Goal: Task Accomplishment & Management: Use online tool/utility

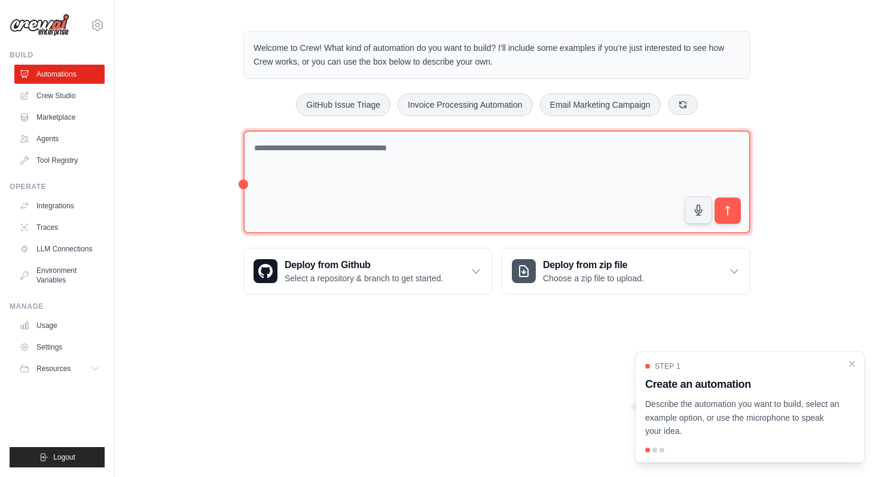
click at [449, 174] on textarea at bounding box center [496, 181] width 507 height 103
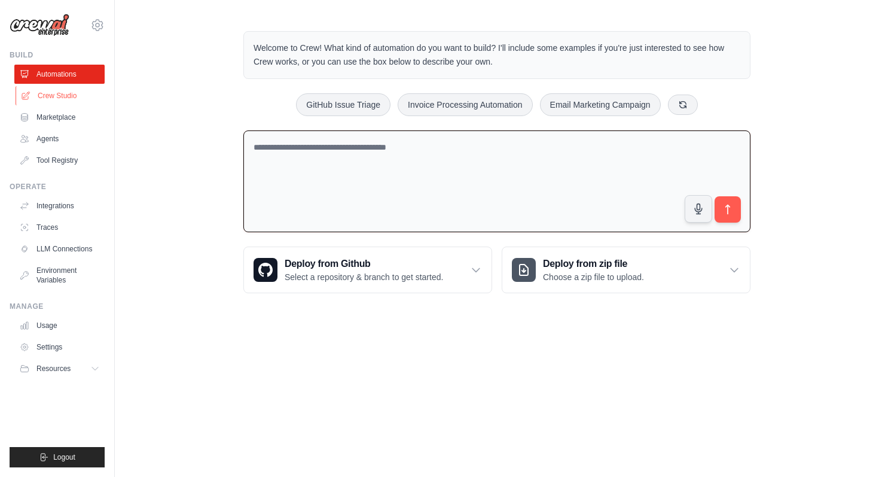
click at [66, 91] on link "Crew Studio" at bounding box center [61, 95] width 90 height 19
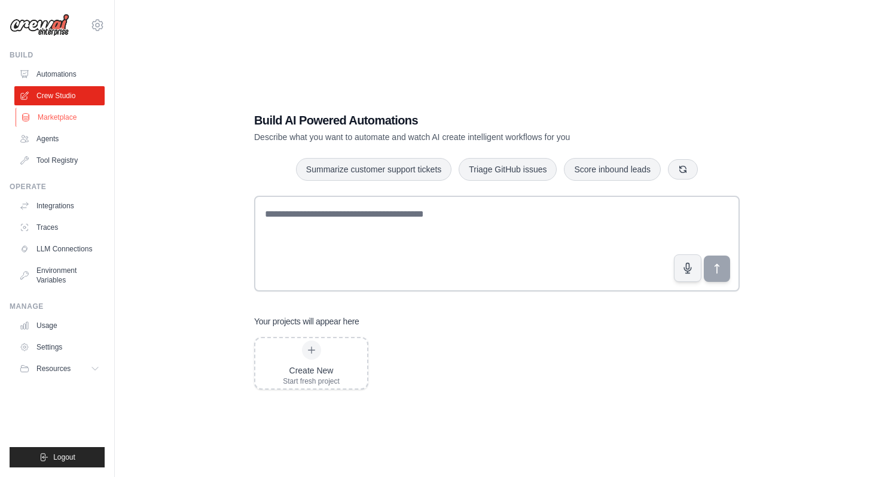
click at [59, 118] on link "Marketplace" at bounding box center [61, 117] width 90 height 19
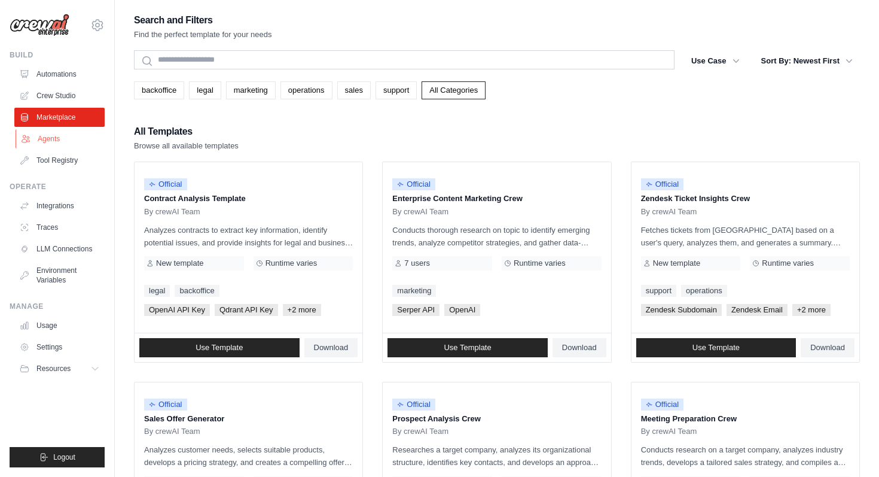
click at [52, 141] on link "Agents" at bounding box center [61, 138] width 90 height 19
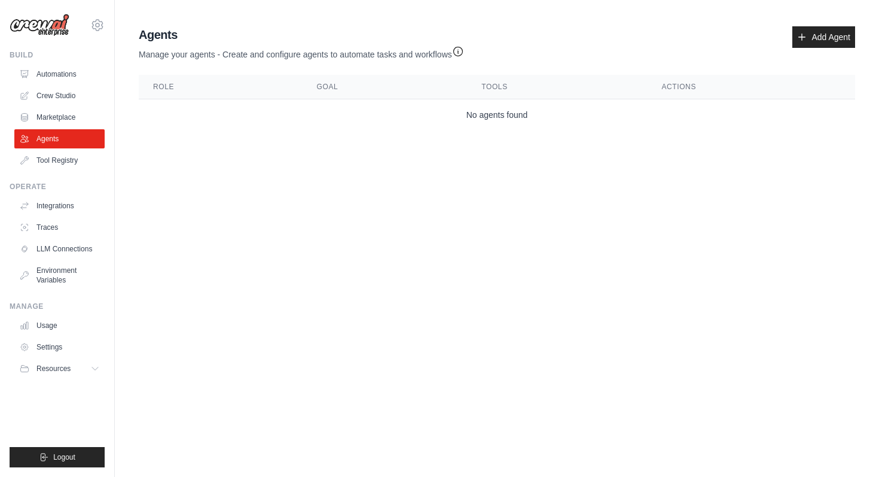
click at [62, 107] on ul "Automations Crew Studio Marketplace Agents Tool Registry" at bounding box center [59, 117] width 90 height 105
click at [59, 120] on link "Marketplace" at bounding box center [61, 117] width 90 height 19
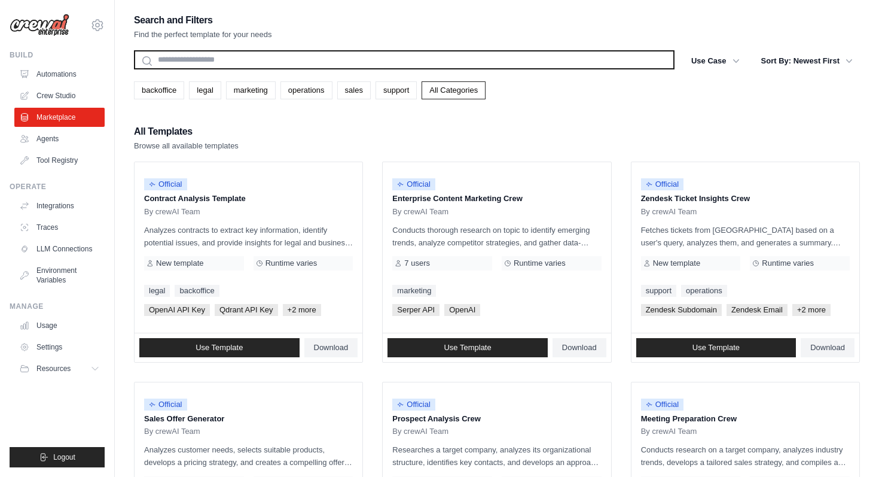
click at [246, 55] on input "text" at bounding box center [404, 59] width 541 height 19
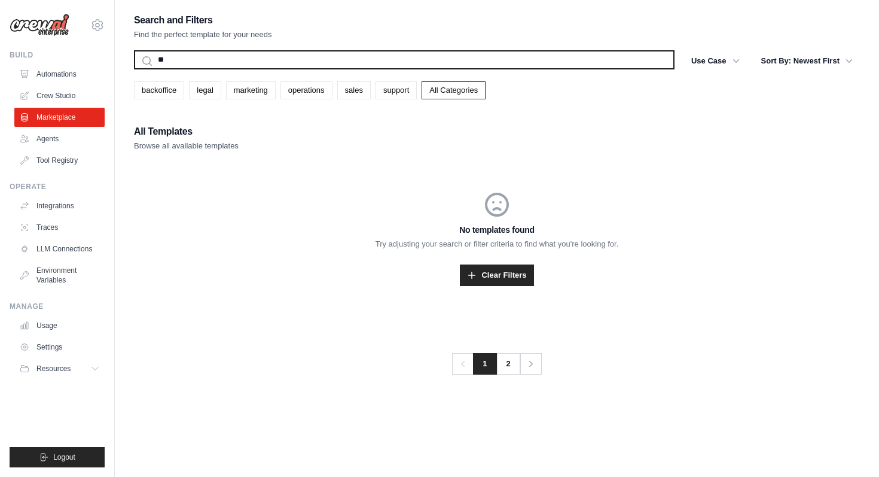
type input "*"
type input "*******"
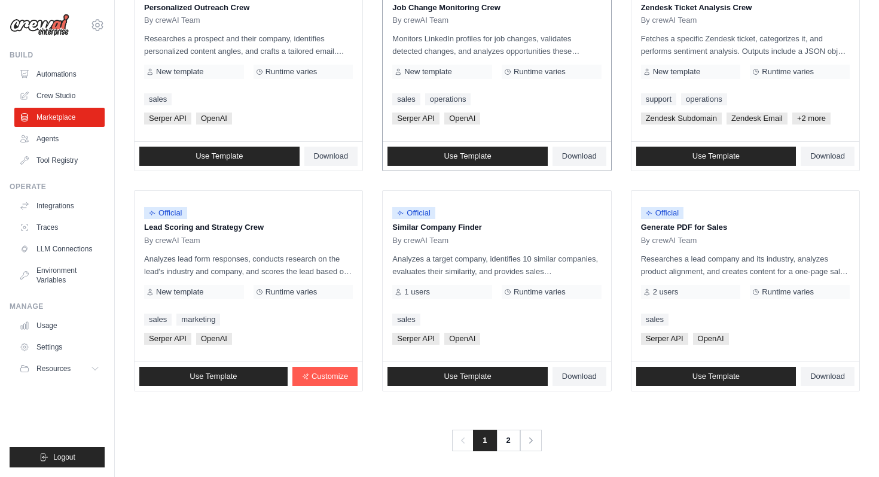
scroll to position [632, 0]
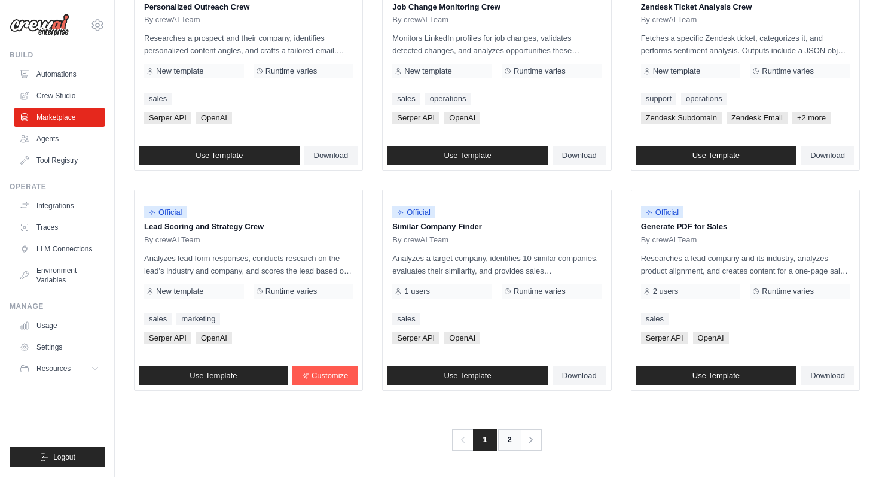
click at [516, 437] on link "2" at bounding box center [510, 440] width 24 height 22
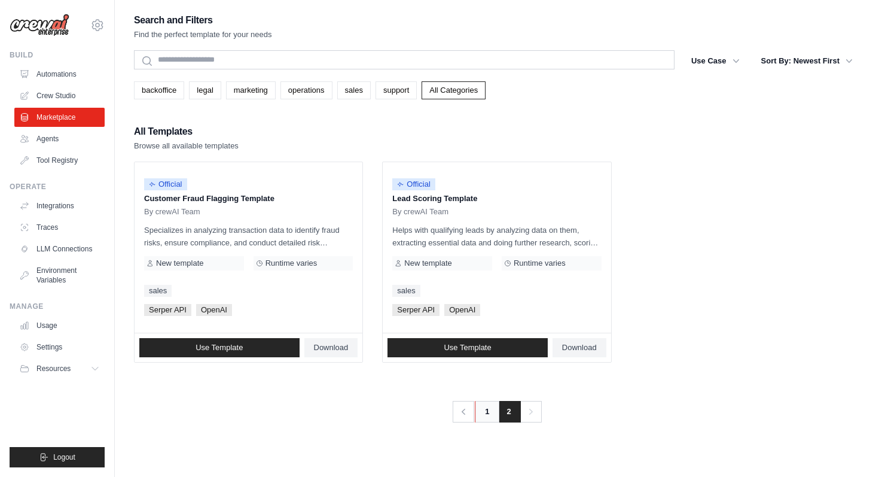
click at [483, 410] on link "1" at bounding box center [487, 412] width 24 height 22
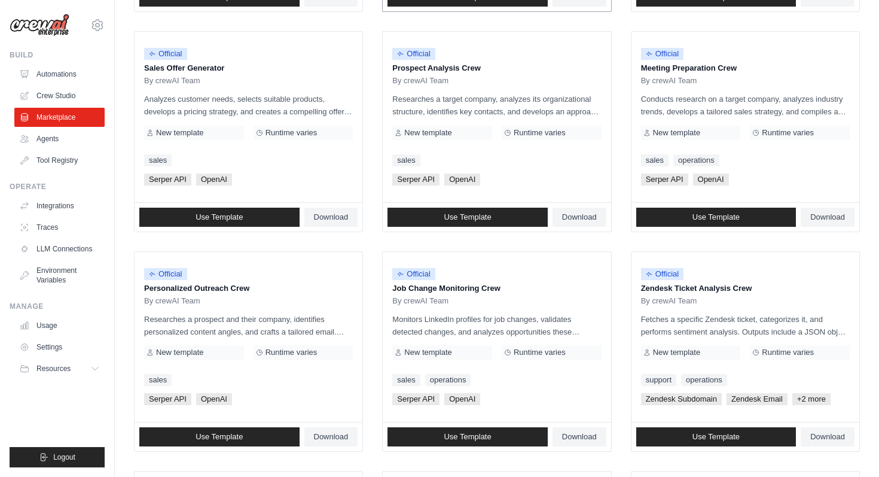
scroll to position [632, 0]
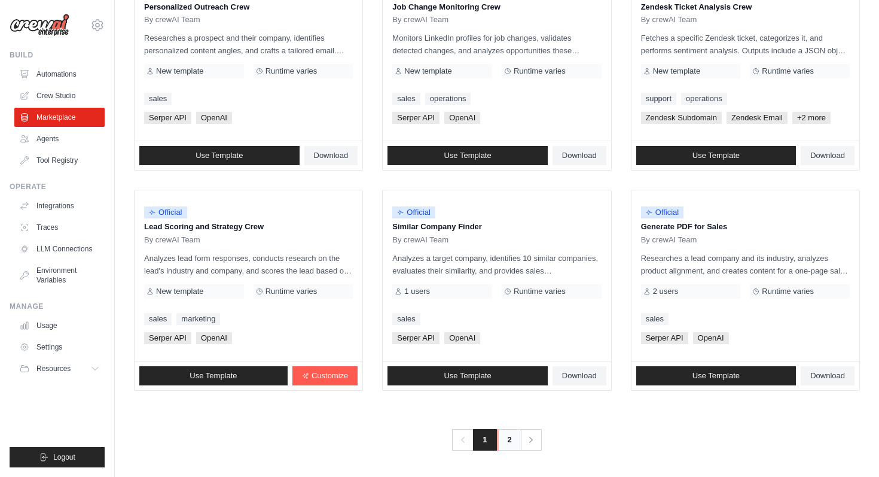
click at [511, 450] on link "2" at bounding box center [510, 440] width 24 height 22
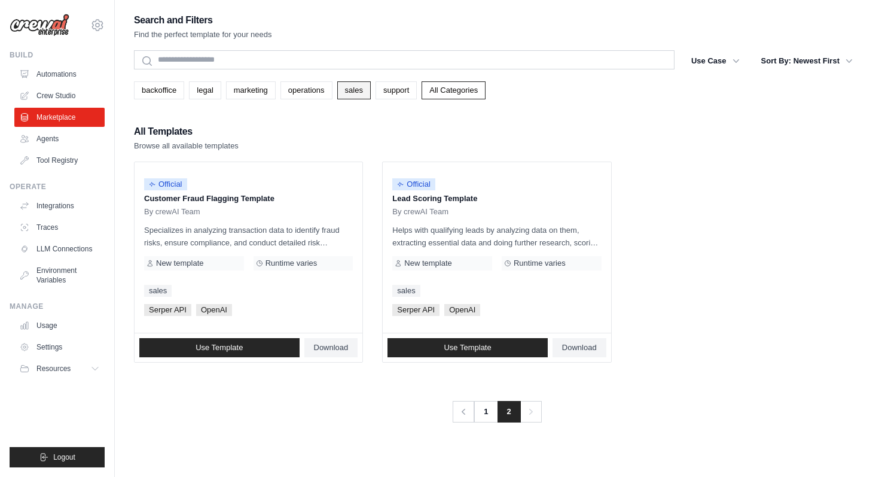
click at [355, 90] on link "sales" at bounding box center [353, 90] width 33 height 18
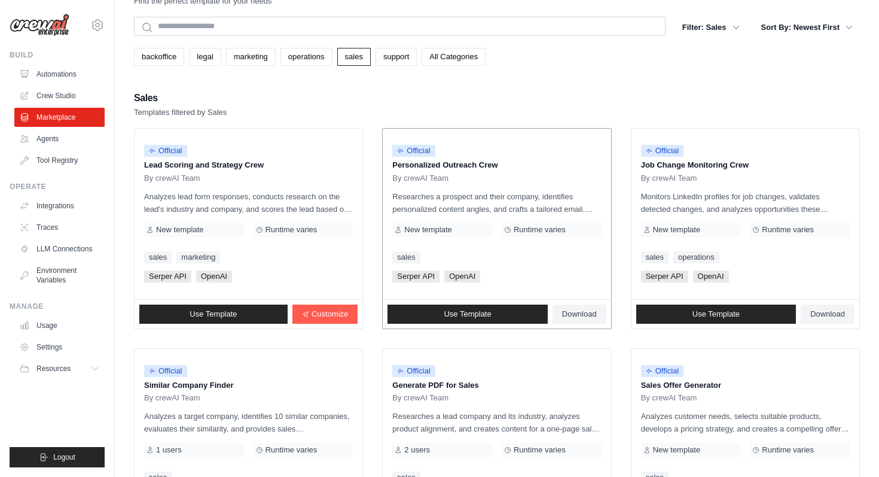
scroll to position [50, 0]
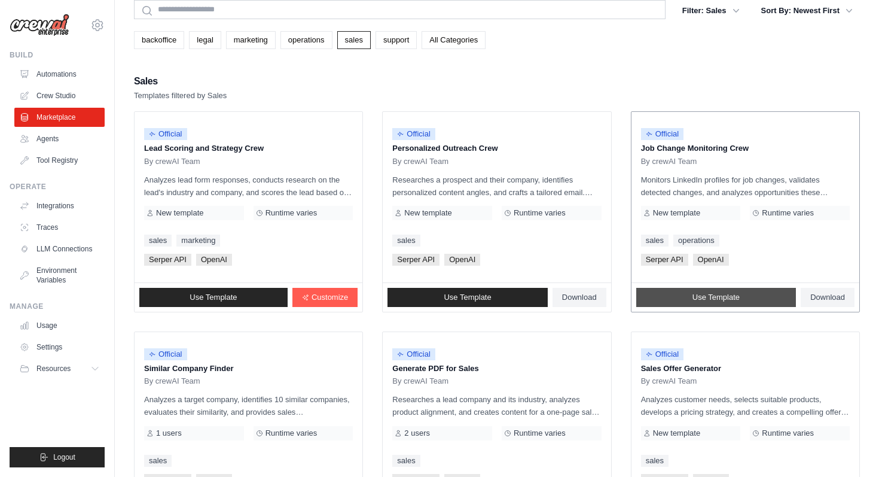
click at [764, 301] on link "Use Template" at bounding box center [716, 297] width 160 height 19
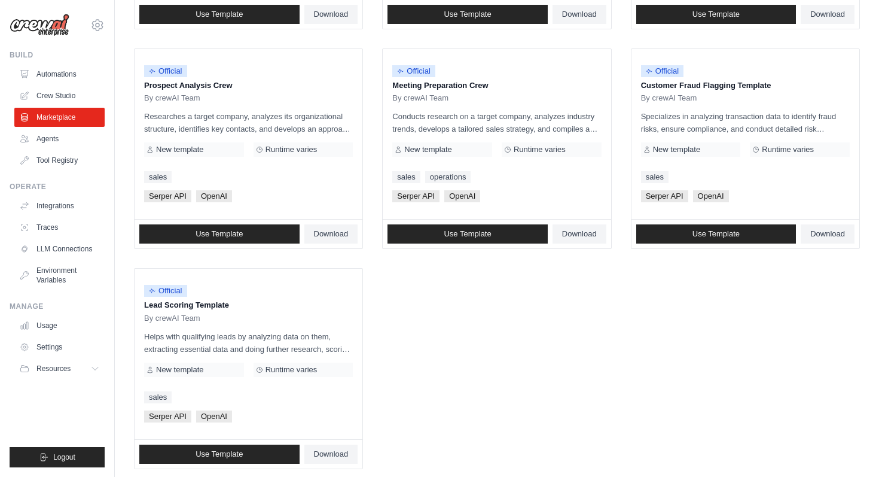
scroll to position [572, 0]
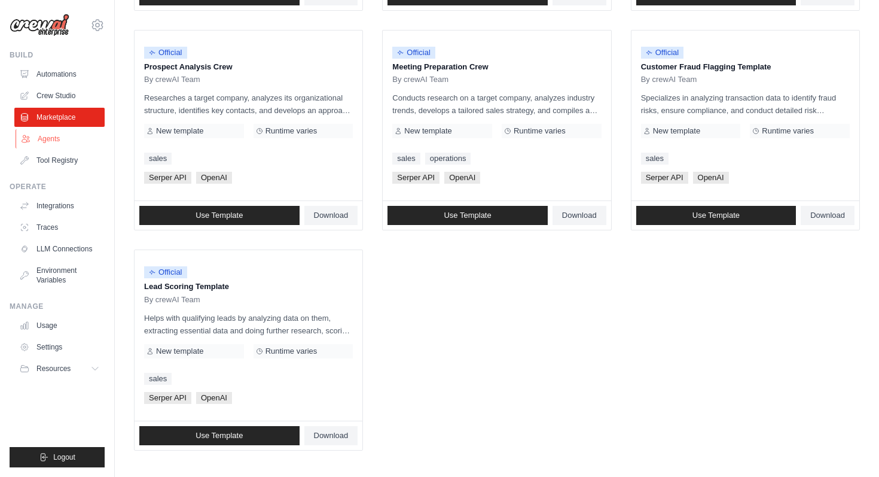
click at [53, 138] on link "Agents" at bounding box center [61, 138] width 90 height 19
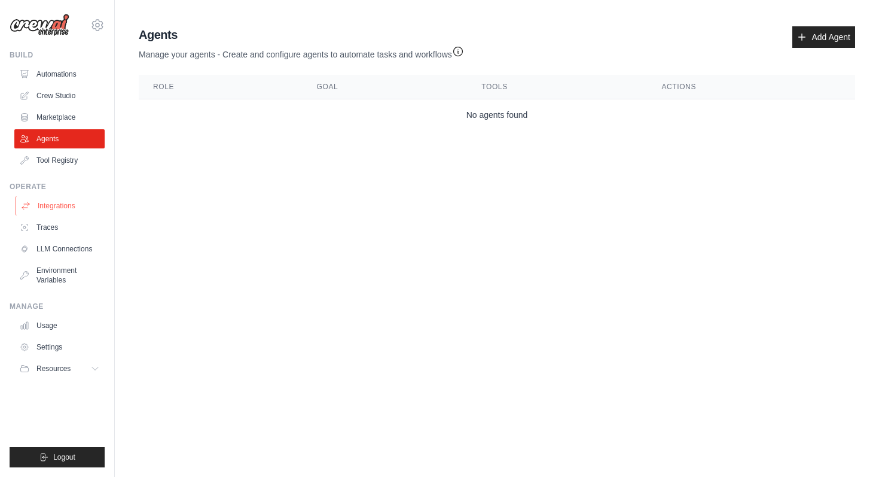
click at [60, 203] on link "Integrations" at bounding box center [61, 205] width 90 height 19
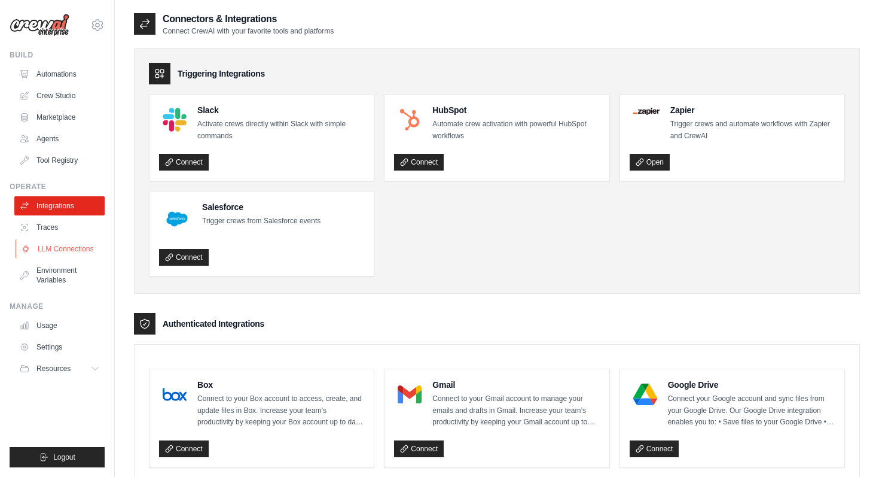
click at [74, 249] on link "LLM Connections" at bounding box center [61, 248] width 90 height 19
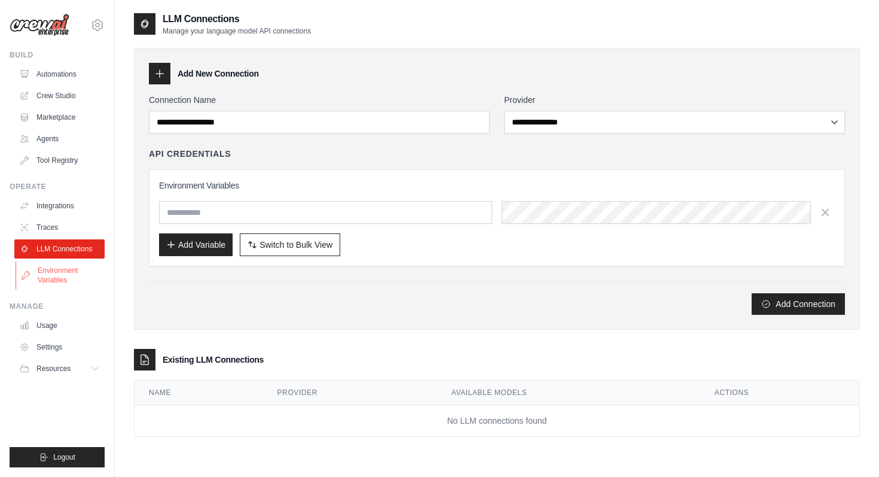
click at [71, 277] on link "Environment Variables" at bounding box center [61, 275] width 90 height 29
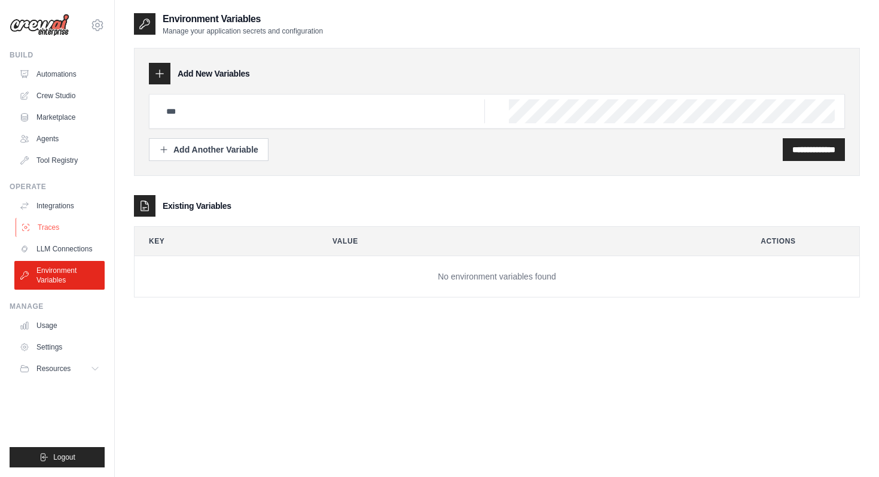
click at [72, 221] on link "Traces" at bounding box center [61, 227] width 90 height 19
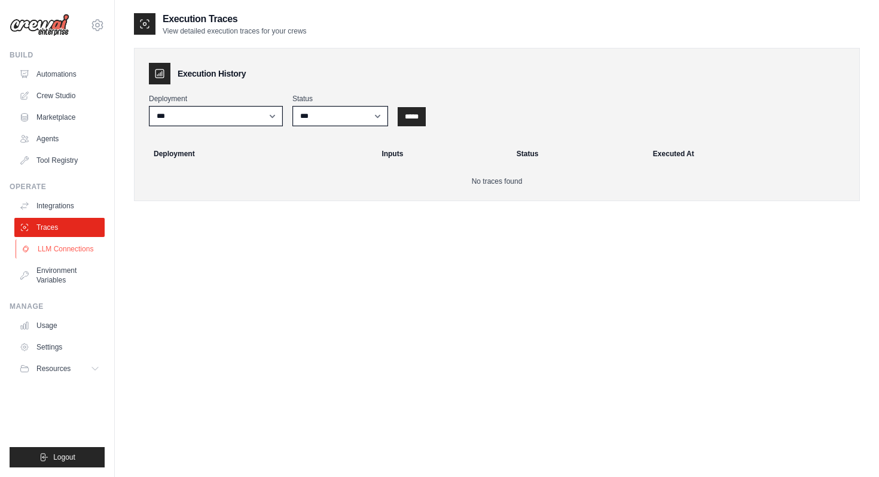
click at [76, 253] on link "LLM Connections" at bounding box center [61, 248] width 90 height 19
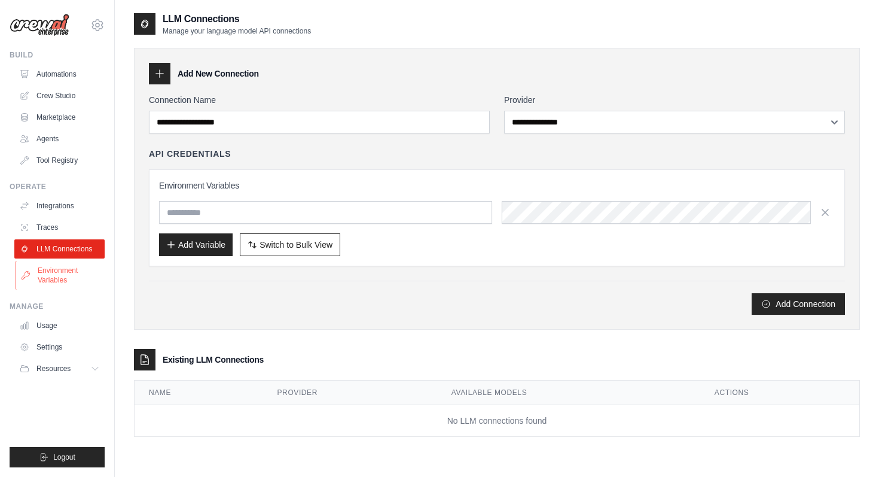
click at [73, 269] on link "Environment Variables" at bounding box center [61, 275] width 90 height 29
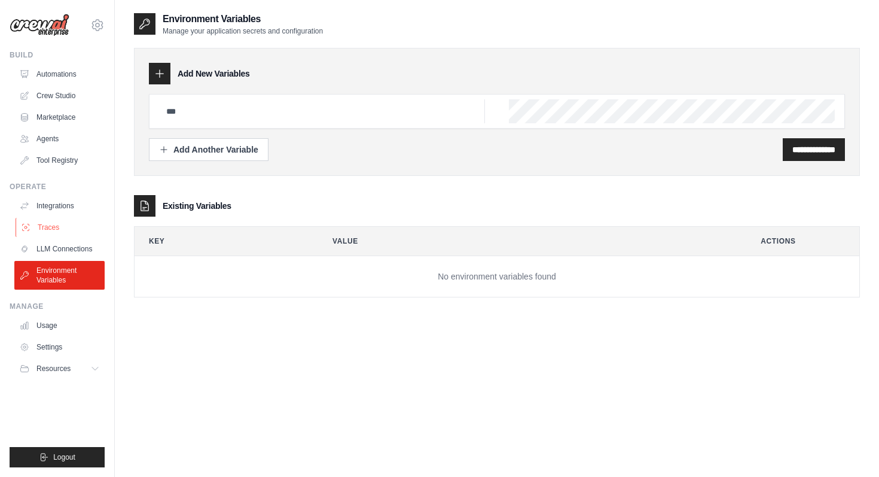
click at [77, 232] on link "Traces" at bounding box center [61, 227] width 90 height 19
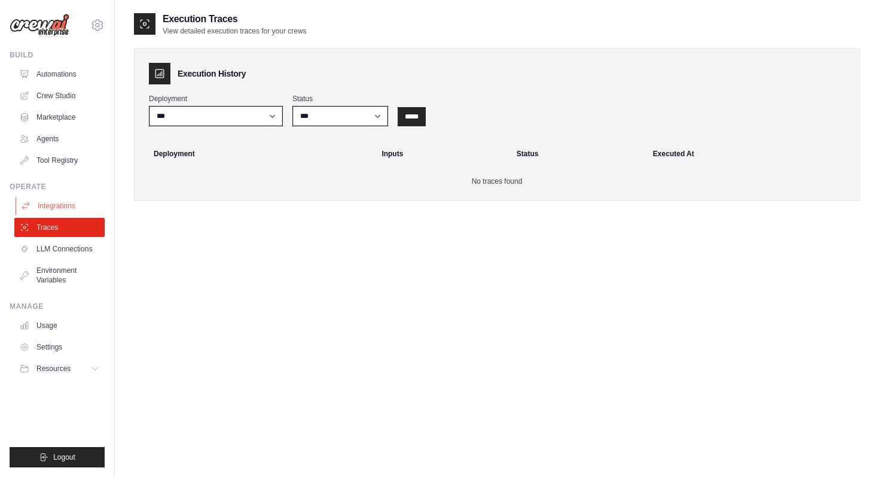
click at [78, 213] on link "Integrations" at bounding box center [61, 205] width 90 height 19
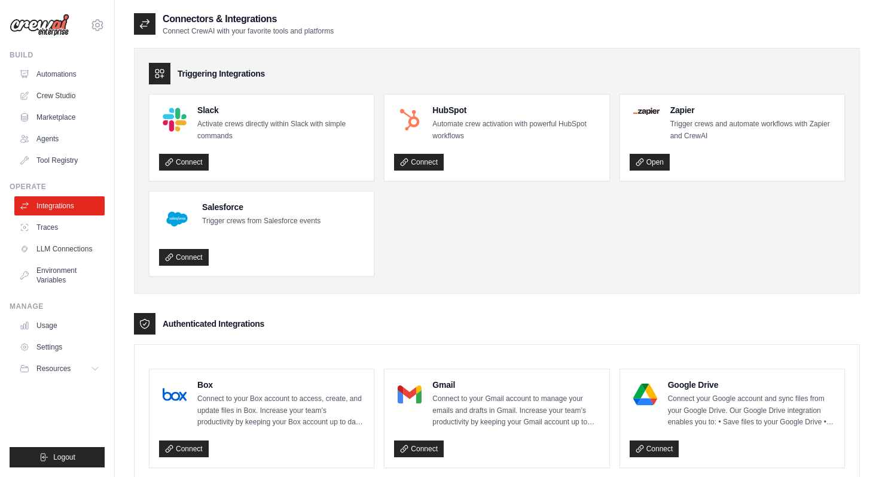
click at [85, 163] on link "Tool Registry" at bounding box center [59, 160] width 90 height 19
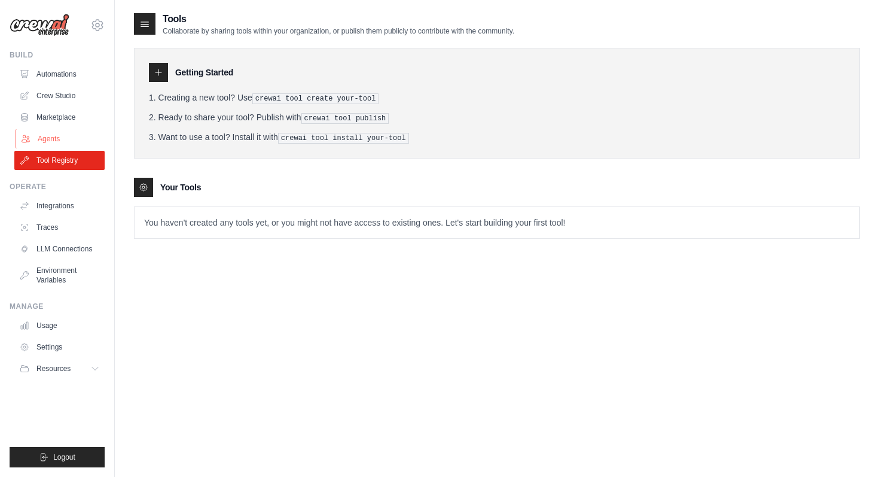
click at [81, 139] on link "Agents" at bounding box center [61, 138] width 90 height 19
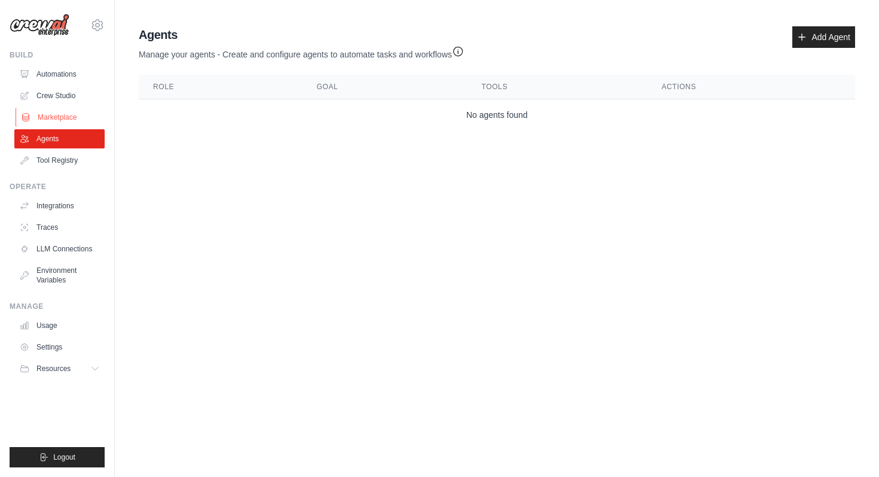
click at [82, 118] on link "Marketplace" at bounding box center [61, 117] width 90 height 19
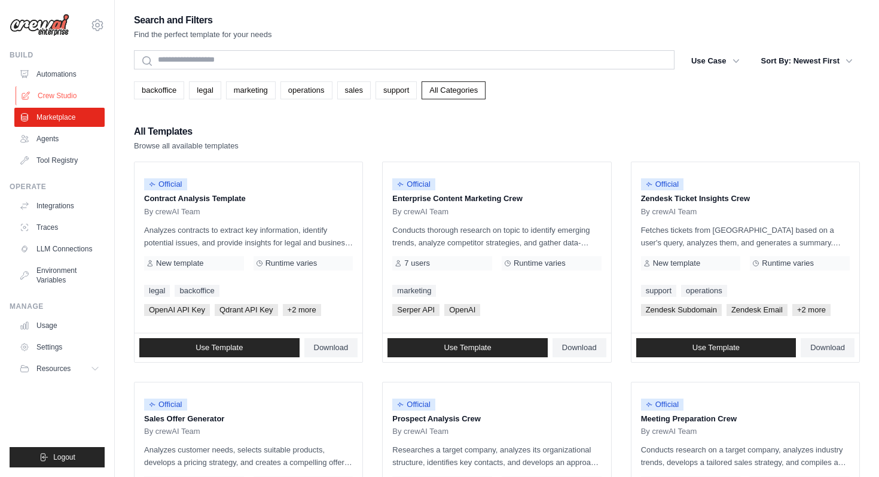
click at [83, 92] on link "Crew Studio" at bounding box center [61, 95] width 90 height 19
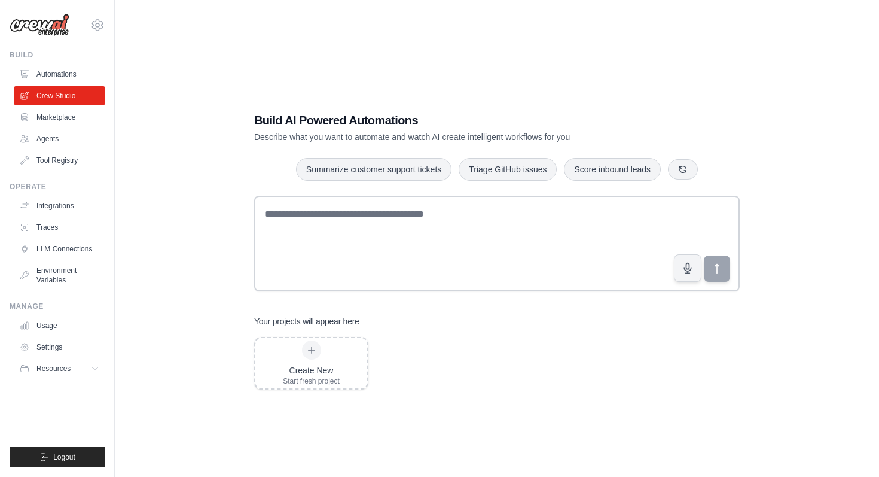
click at [83, 71] on link "Automations" at bounding box center [59, 74] width 90 height 19
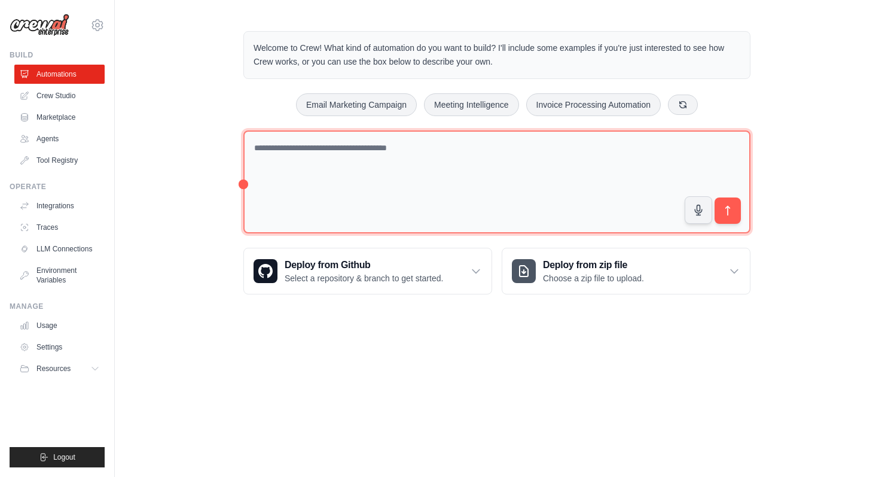
click at [335, 203] on textarea at bounding box center [496, 181] width 507 height 103
paste textarea "**********"
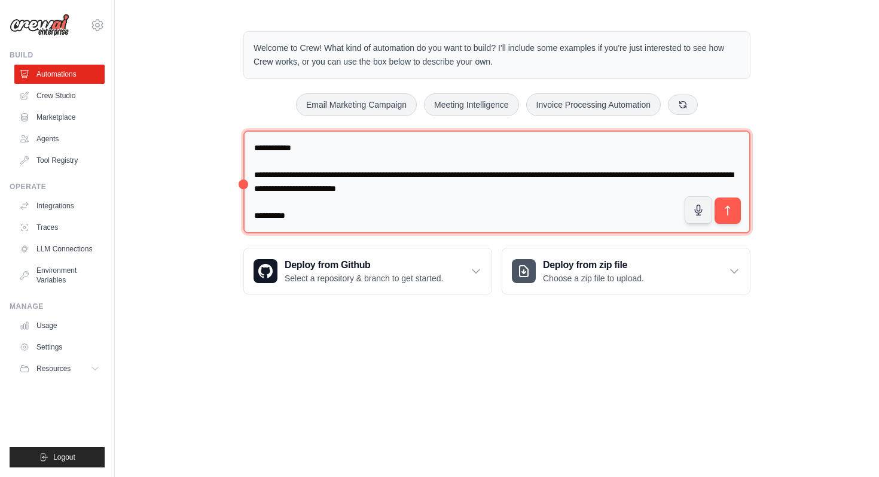
scroll to position [696, 0]
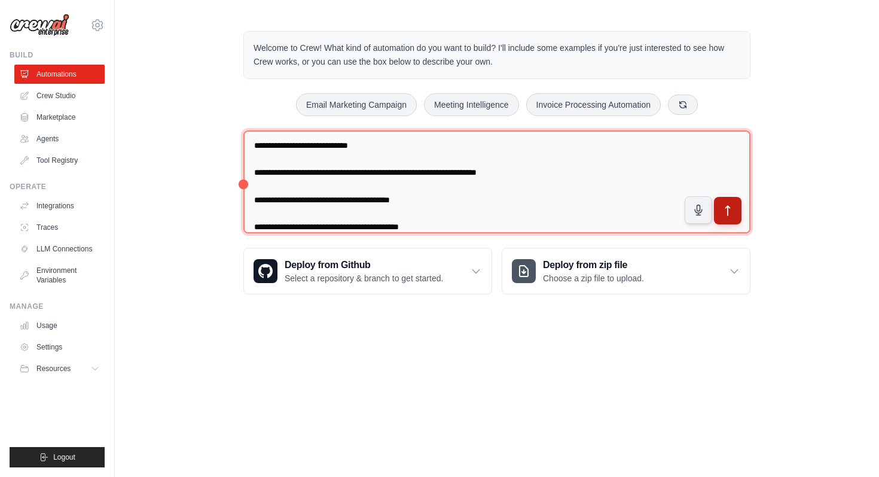
type textarea "**********"
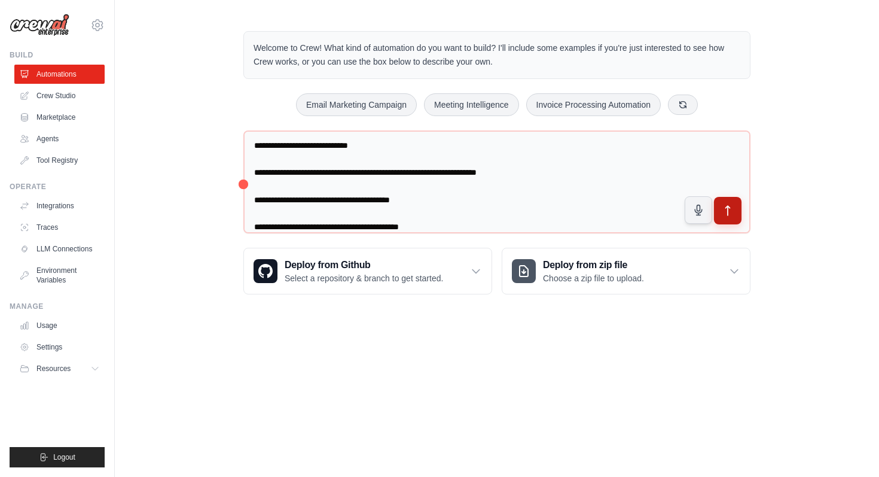
click at [728, 213] on icon "submit" at bounding box center [728, 211] width 13 height 13
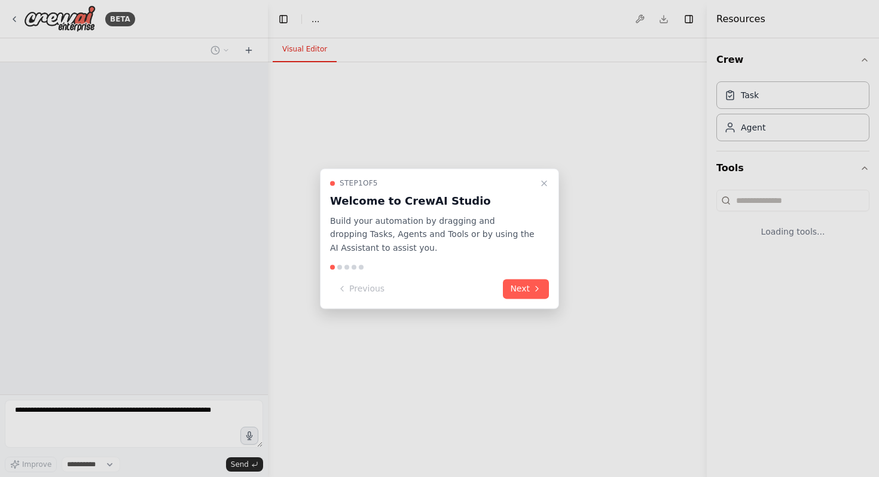
select select "****"
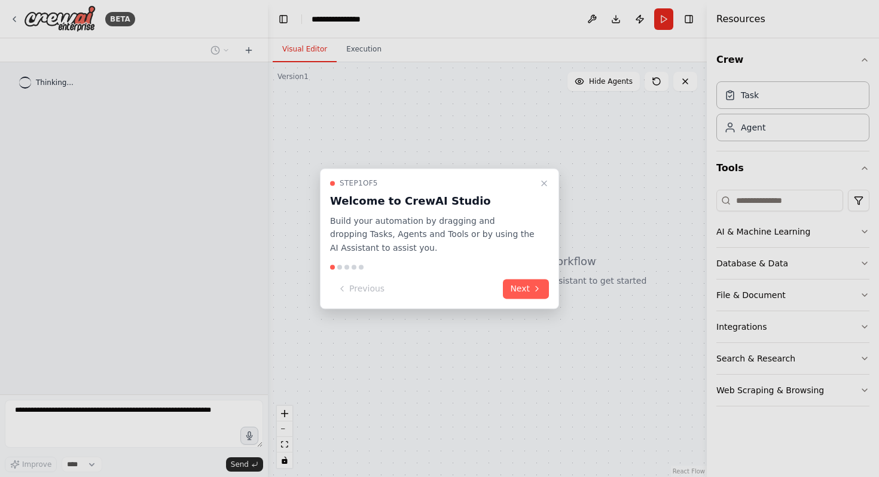
scroll to position [113, 0]
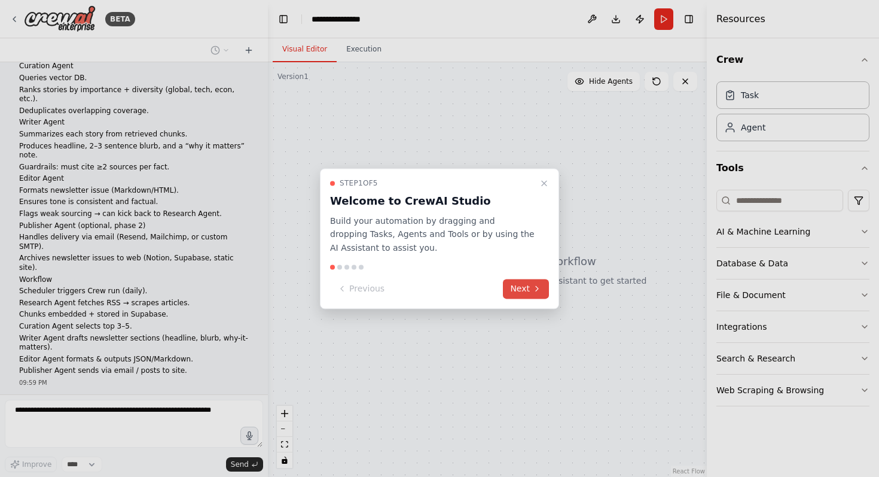
click at [524, 291] on button "Next" at bounding box center [526, 289] width 46 height 20
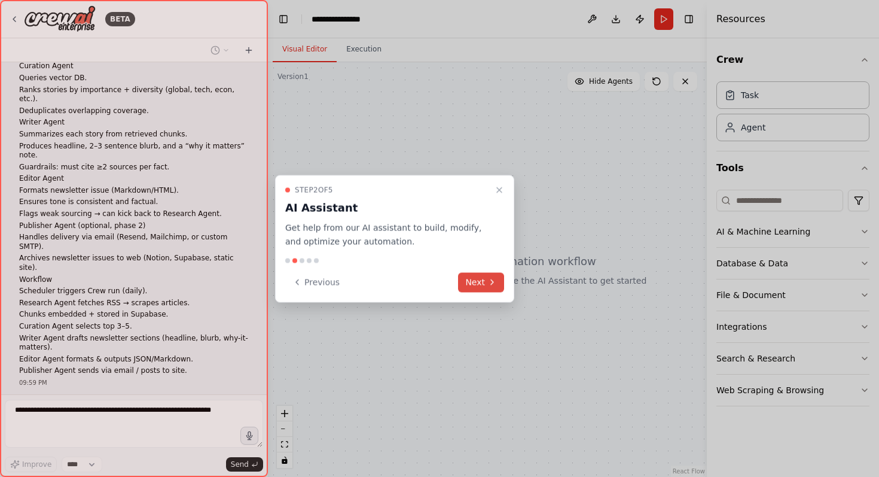
click at [486, 283] on button "Next" at bounding box center [481, 282] width 46 height 20
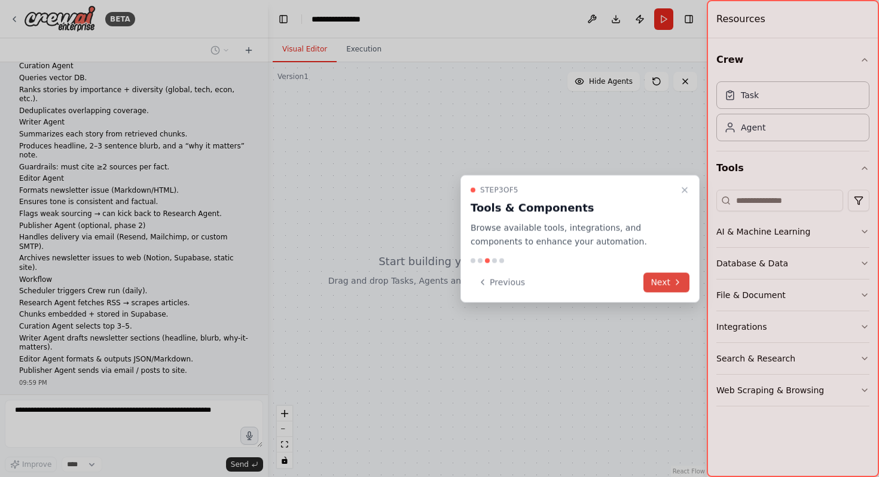
click at [652, 284] on button "Next" at bounding box center [666, 282] width 46 height 20
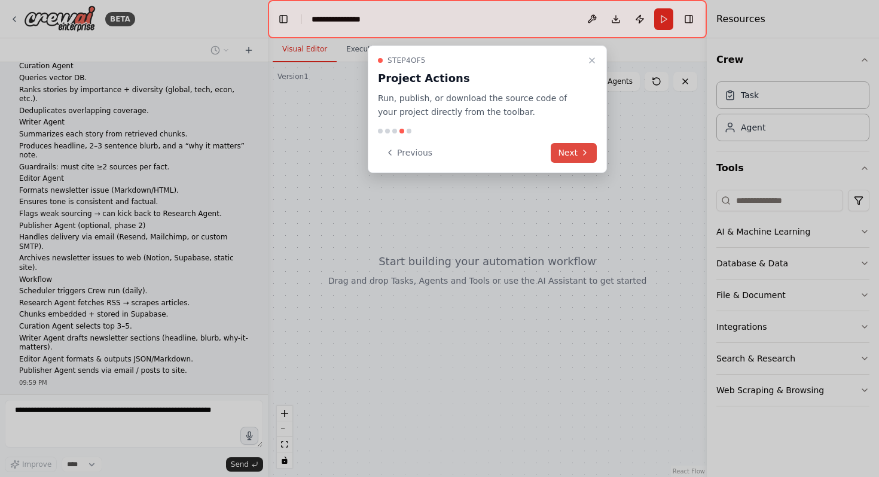
click at [578, 152] on button "Next" at bounding box center [574, 153] width 46 height 20
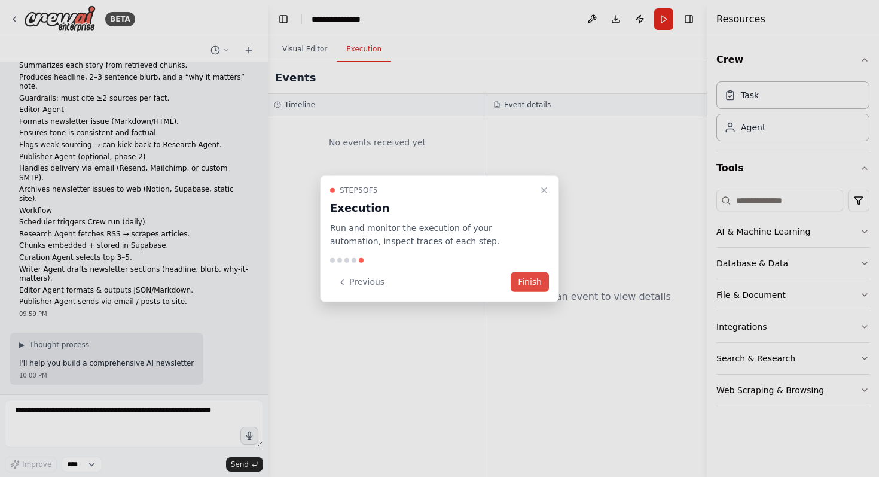
click at [525, 285] on button "Finish" at bounding box center [530, 282] width 38 height 20
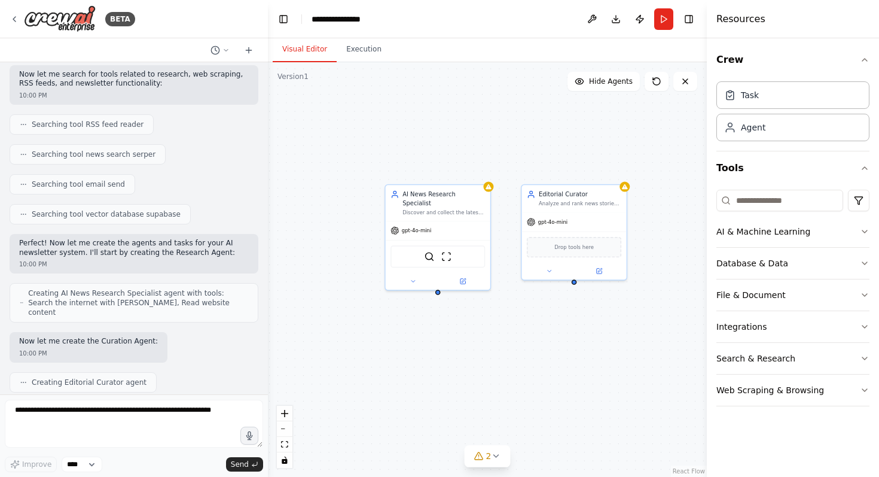
scroll to position [620, 0]
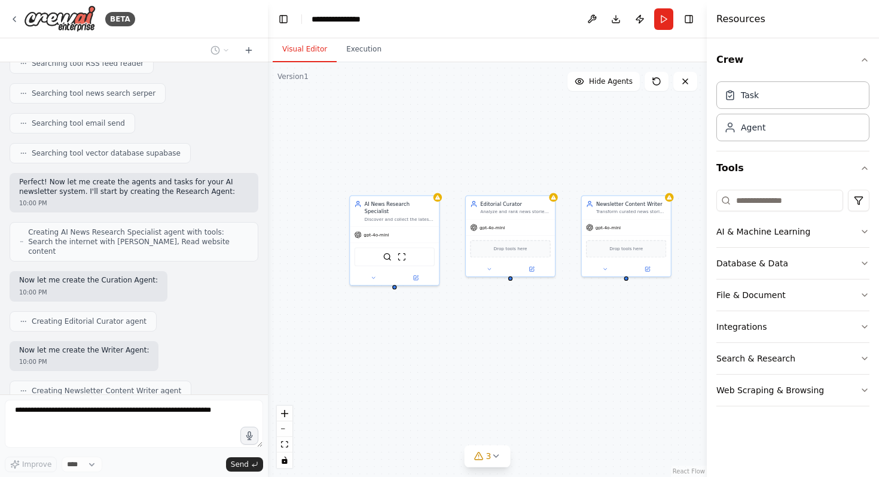
drag, startPoint x: 576, startPoint y: 298, endPoint x: 510, endPoint y: 291, distance: 66.2
click at [510, 291] on div "AI News Research Specialist Discover and collect the latest AI, technology, and…" at bounding box center [487, 269] width 439 height 414
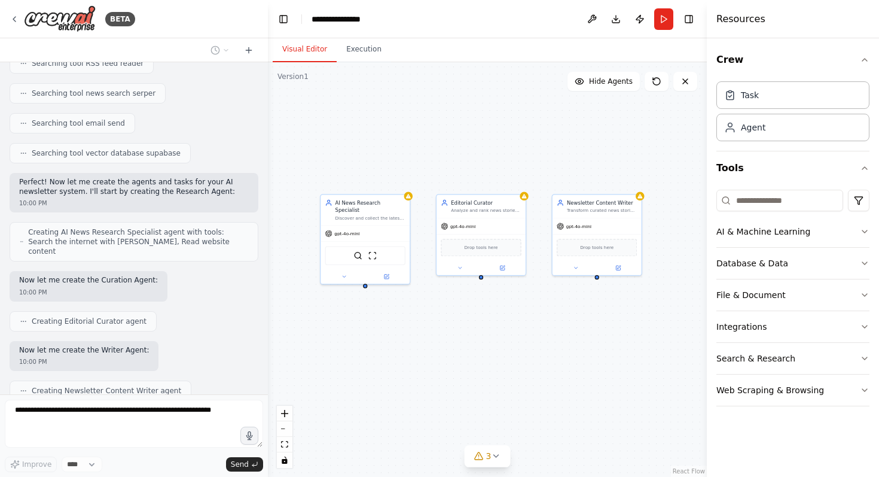
drag, startPoint x: 510, startPoint y: 291, endPoint x: 483, endPoint y: 291, distance: 27.5
click at [483, 291] on div "AI News Research Specialist Discover and collect the latest AI, technology, and…" at bounding box center [487, 269] width 439 height 414
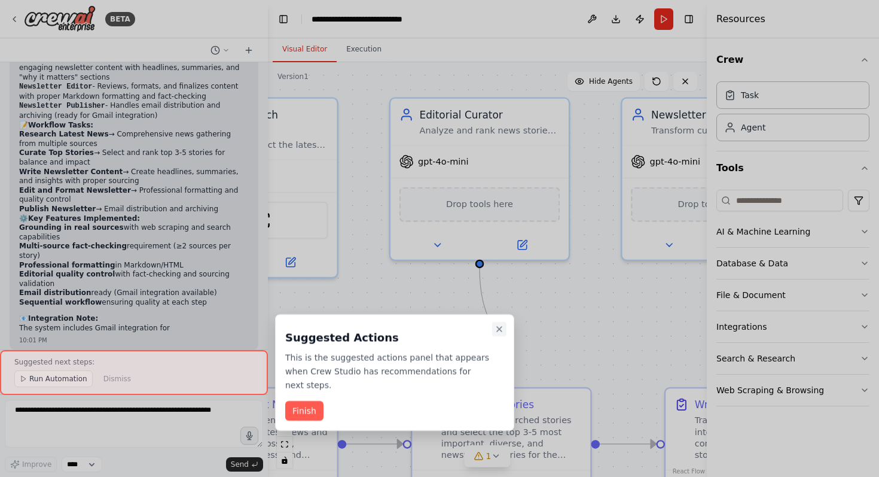
click at [496, 328] on icon "Close walkthrough" at bounding box center [500, 329] width 10 height 10
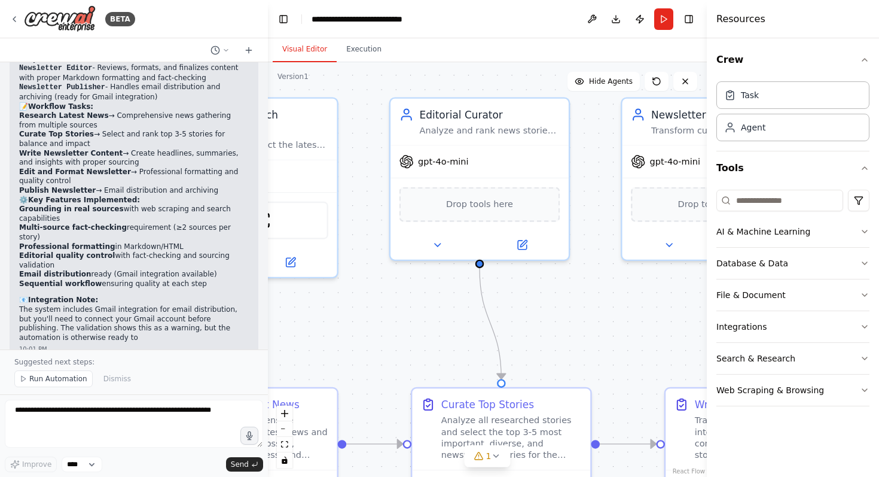
scroll to position [1526, 0]
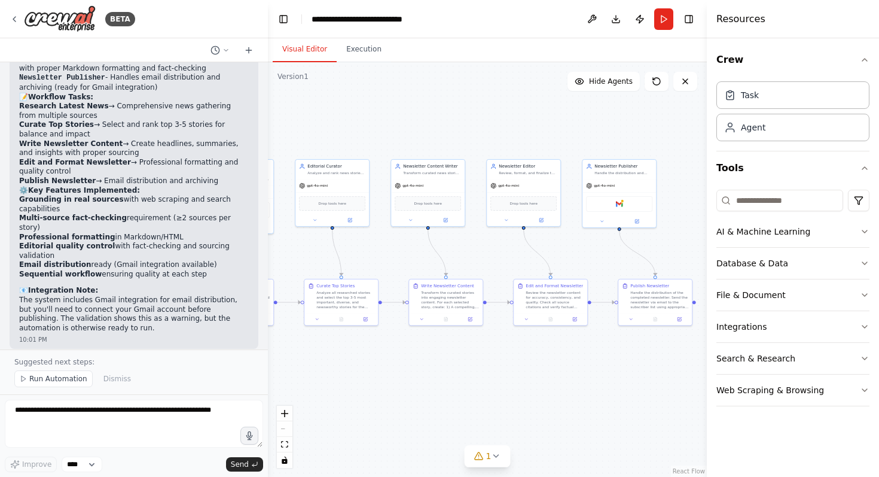
drag, startPoint x: 563, startPoint y: 304, endPoint x: 396, endPoint y: 251, distance: 175.7
click at [396, 251] on div ".deletable-edge-delete-btn { width: 20px; height: 20px; border: 0px solid #ffff…" at bounding box center [487, 269] width 439 height 414
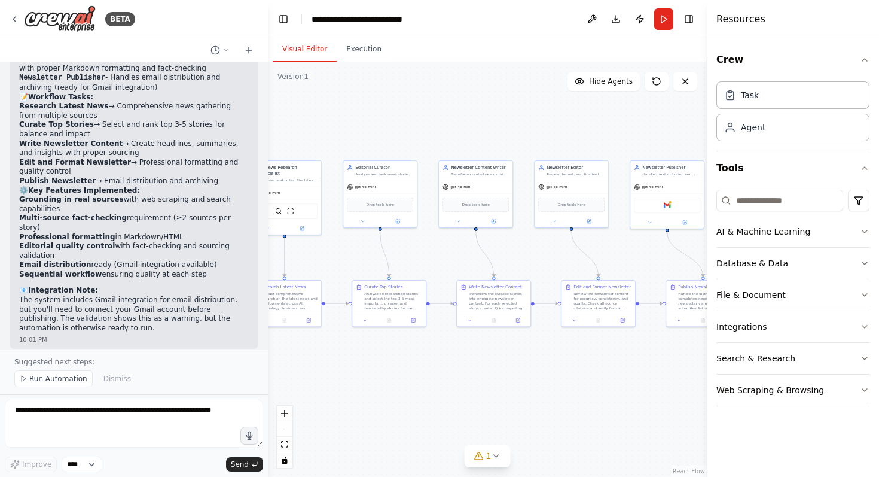
drag, startPoint x: 469, startPoint y: 359, endPoint x: 526, endPoint y: 362, distance: 56.9
click at [526, 362] on div ".deletable-edge-delete-btn { width: 20px; height: 20px; border: 0px solid #ffff…" at bounding box center [487, 269] width 439 height 414
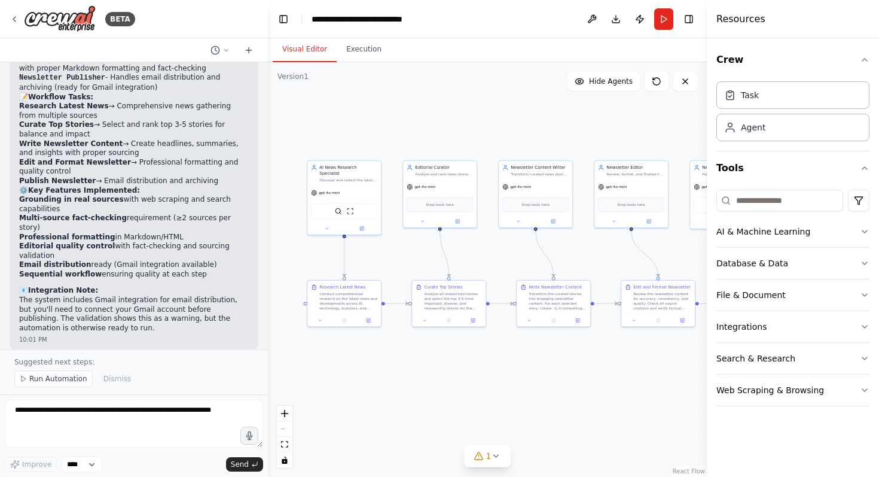
drag, startPoint x: 436, startPoint y: 347, endPoint x: 493, endPoint y: 345, distance: 57.4
click at [493, 345] on div ".deletable-edge-delete-btn { width: 20px; height: 20px; border: 0px solid #ffff…" at bounding box center [487, 269] width 439 height 414
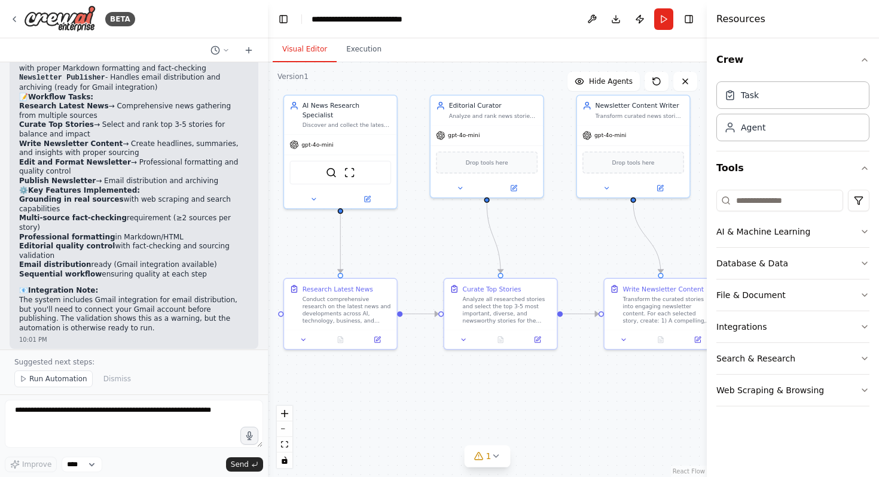
drag, startPoint x: 377, startPoint y: 219, endPoint x: 413, endPoint y: 233, distance: 37.7
click at [413, 233] on div ".deletable-edge-delete-btn { width: 20px; height: 20px; border: 0px solid #ffff…" at bounding box center [487, 269] width 439 height 414
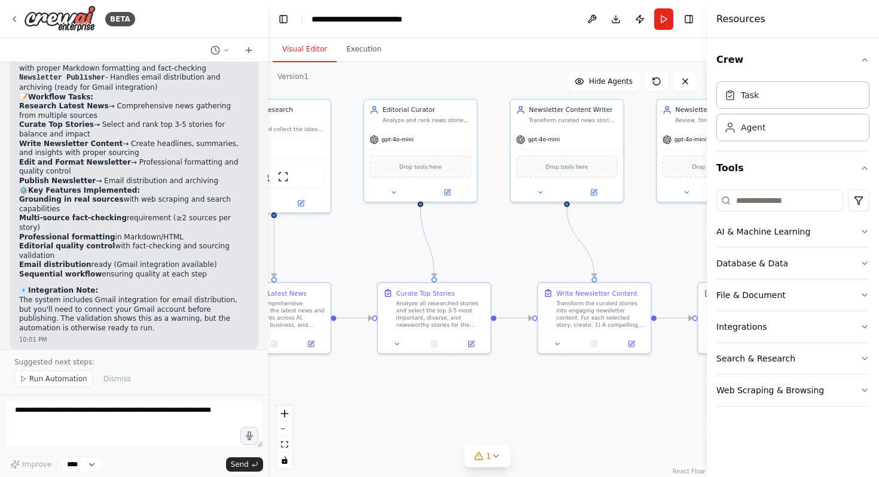
drag, startPoint x: 441, startPoint y: 264, endPoint x: 374, endPoint y: 269, distance: 66.5
click at [374, 269] on div ".deletable-edge-delete-btn { width: 20px; height: 20px; border: 0px solid #ffff…" at bounding box center [487, 269] width 439 height 414
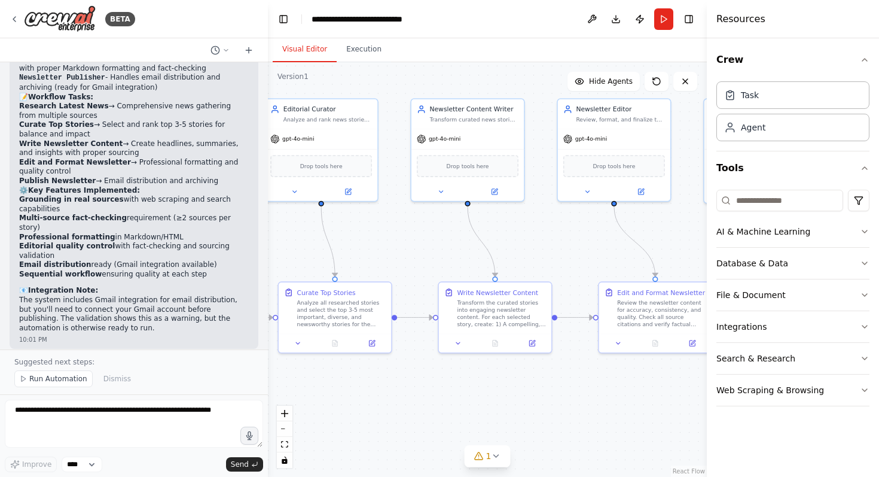
drag, startPoint x: 532, startPoint y: 245, endPoint x: 431, endPoint y: 242, distance: 101.1
click at [431, 242] on div ".deletable-edge-delete-btn { width: 20px; height: 20px; border: 0px solid #ffff…" at bounding box center [487, 269] width 439 height 414
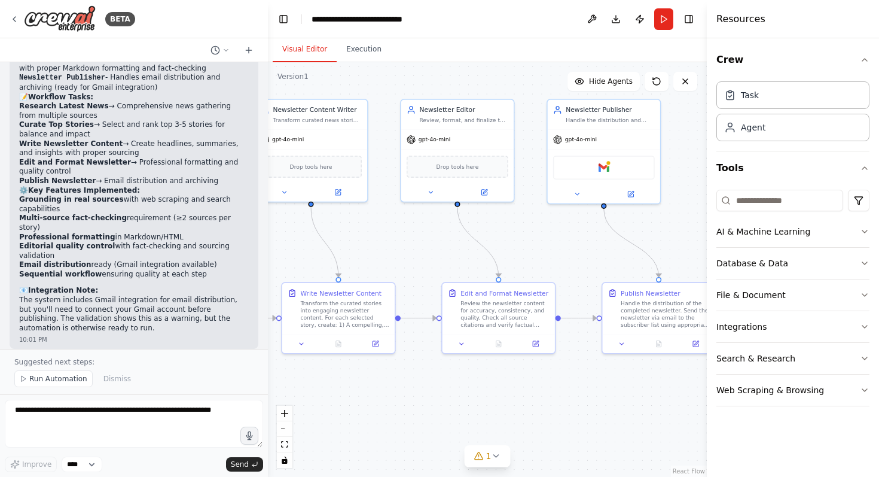
drag, startPoint x: 535, startPoint y: 252, endPoint x: 380, endPoint y: 255, distance: 154.9
click at [380, 255] on div ".deletable-edge-delete-btn { width: 20px; height: 20px; border: 0px solid #ffff…" at bounding box center [487, 269] width 439 height 414
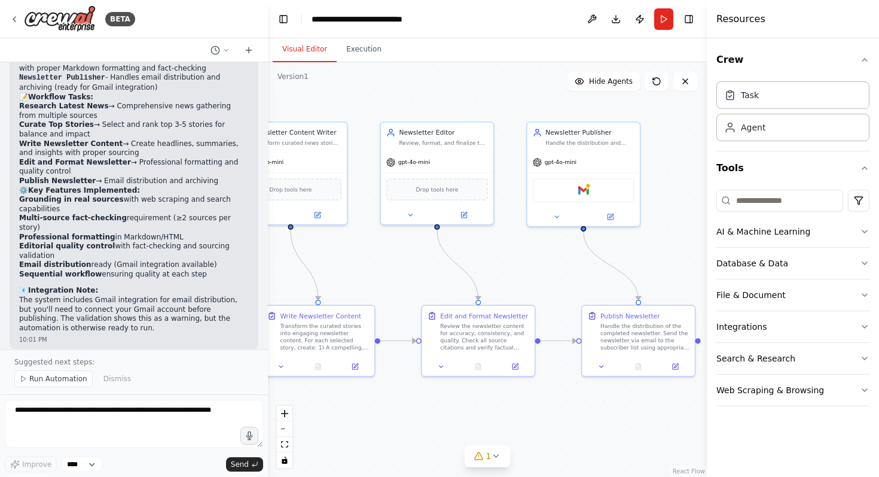
drag, startPoint x: 546, startPoint y: 272, endPoint x: 565, endPoint y: 306, distance: 38.3
click at [560, 303] on div ".deletable-edge-delete-btn { width: 20px; height: 20px; border: 0px solid #ffff…" at bounding box center [487, 269] width 439 height 414
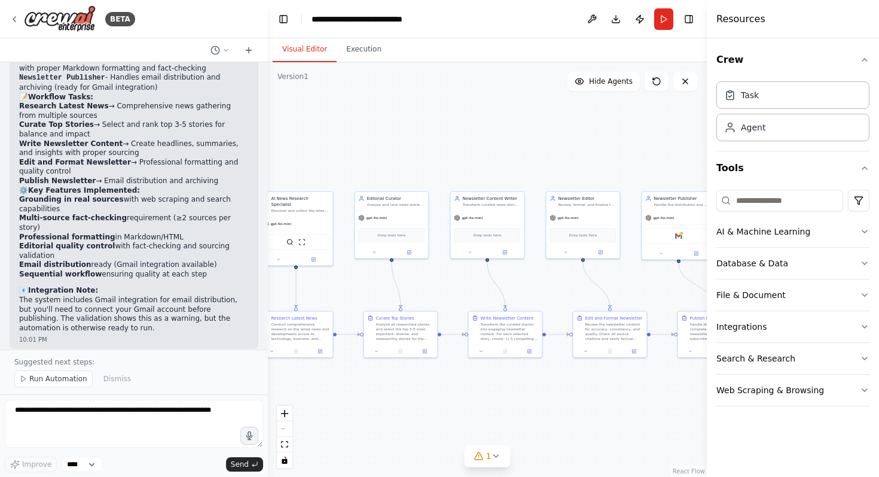
drag, startPoint x: 578, startPoint y: 291, endPoint x: 645, endPoint y: 278, distance: 68.3
click at [645, 278] on div ".deletable-edge-delete-btn { width: 20px; height: 20px; border: 0px solid #ffff…" at bounding box center [487, 269] width 439 height 414
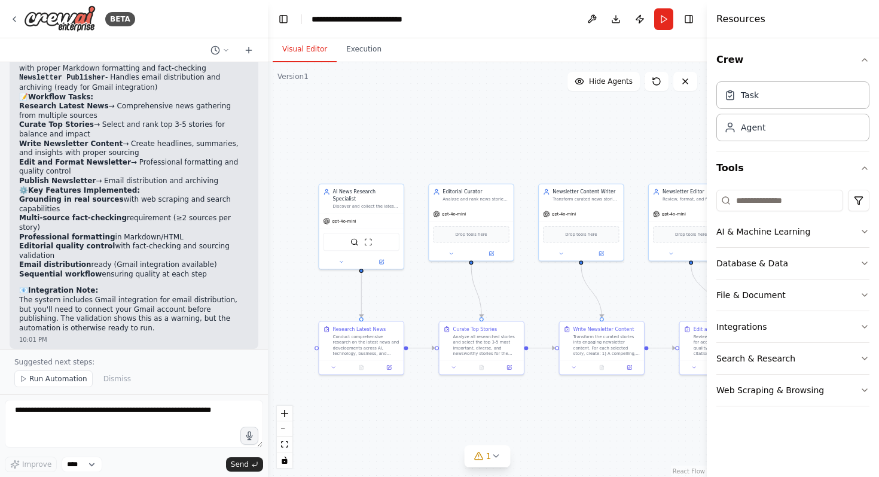
drag, startPoint x: 594, startPoint y: 285, endPoint x: 711, endPoint y: 304, distance: 118.9
click at [711, 304] on div "BETA Project Goal Build a CrewAI workflow that outputs a daily AI-generated new…" at bounding box center [439, 238] width 879 height 477
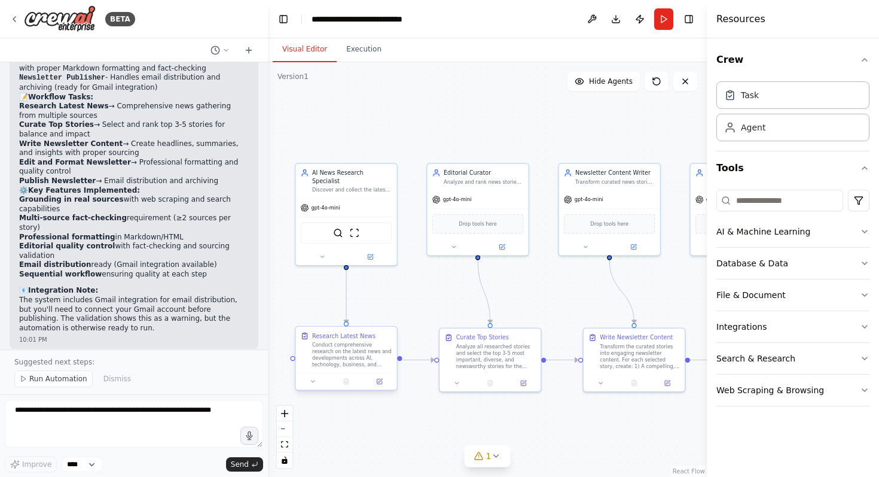
click at [371, 353] on div "Conduct comprehensive research on the latest news and developments across AI, t…" at bounding box center [352, 354] width 80 height 26
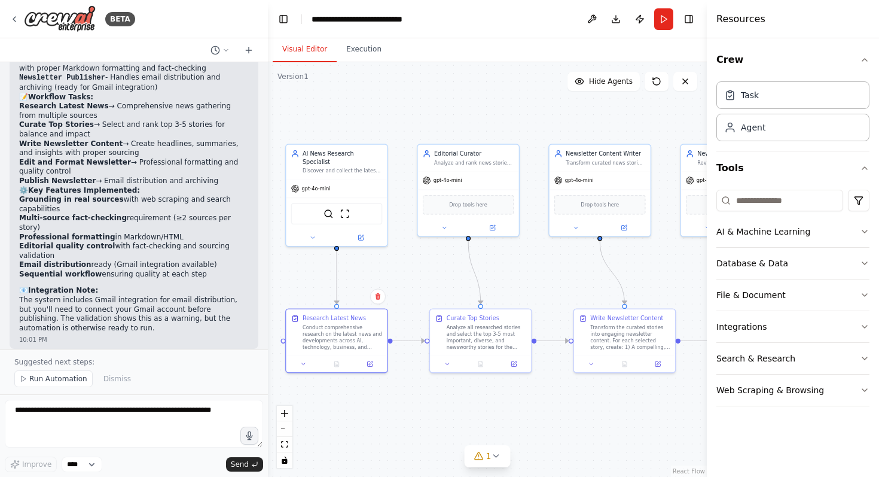
drag, startPoint x: 546, startPoint y: 306, endPoint x: 518, endPoint y: 192, distance: 117.6
click at [518, 192] on div ".deletable-edge-delete-btn { width: 20px; height: 20px; border: 0px solid #ffff…" at bounding box center [487, 269] width 439 height 414
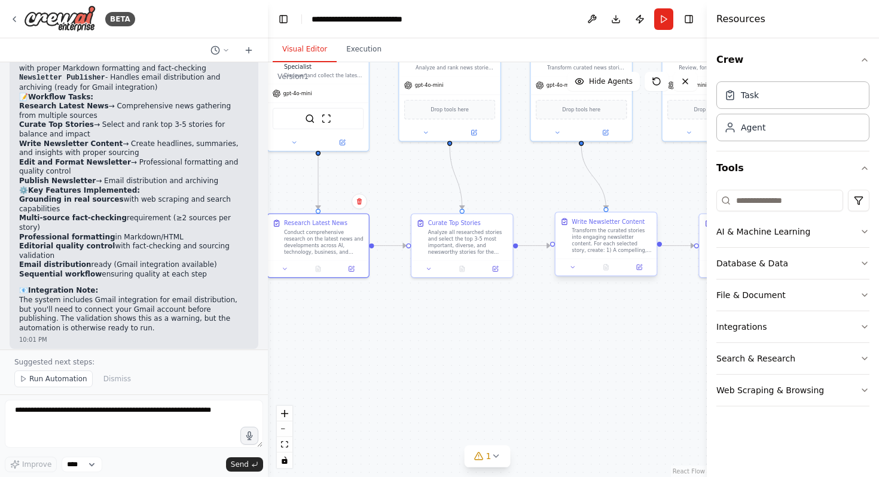
click at [599, 245] on div "Transform the curated stories into engaging newsletter content. For each select…" at bounding box center [612, 240] width 80 height 26
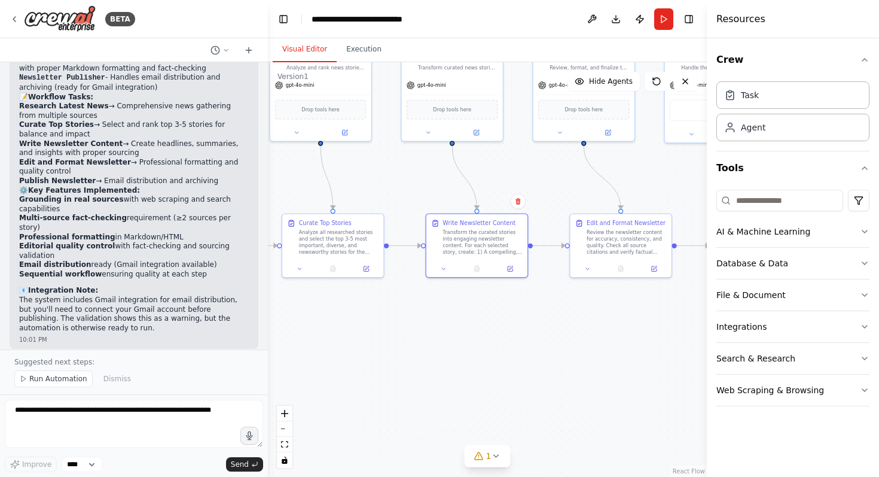
drag, startPoint x: 629, startPoint y: 308, endPoint x: 500, endPoint y: 308, distance: 129.2
click at [500, 308] on div ".deletable-edge-delete-btn { width: 20px; height: 20px; border: 0px solid #ffff…" at bounding box center [487, 269] width 439 height 414
click at [573, 246] on div "Edit and Format Newsletter Review the newsletter content for accuracy, consiste…" at bounding box center [621, 235] width 101 height 46
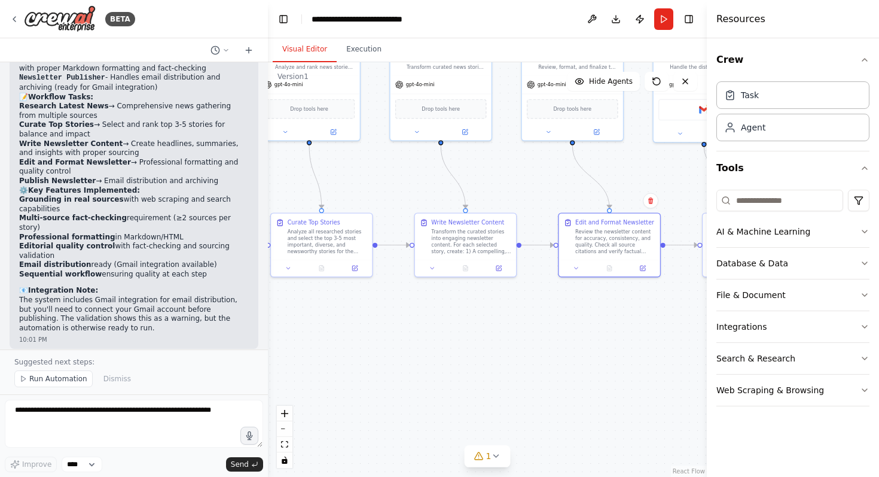
drag, startPoint x: 655, startPoint y: 332, endPoint x: 623, endPoint y: 324, distance: 32.8
click at [623, 324] on div ".deletable-edge-delete-btn { width: 20px; height: 20px; border: 0px solid #ffff…" at bounding box center [487, 269] width 439 height 414
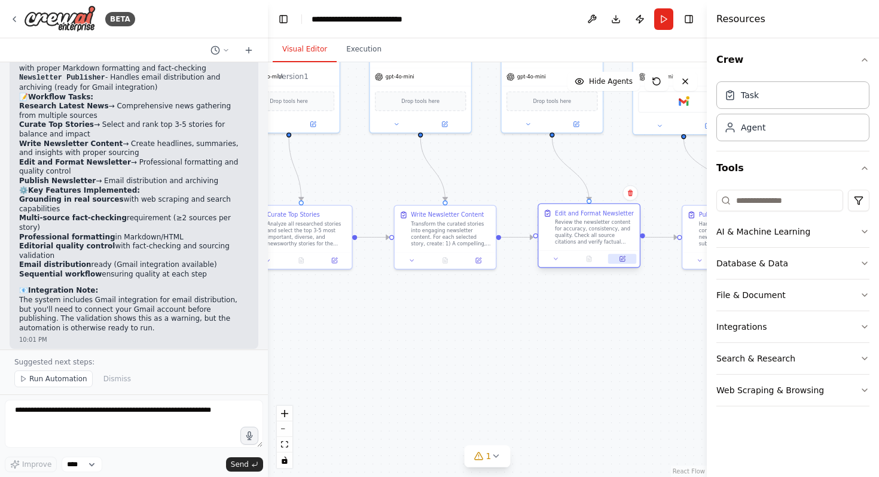
click at [620, 258] on icon at bounding box center [622, 258] width 5 height 5
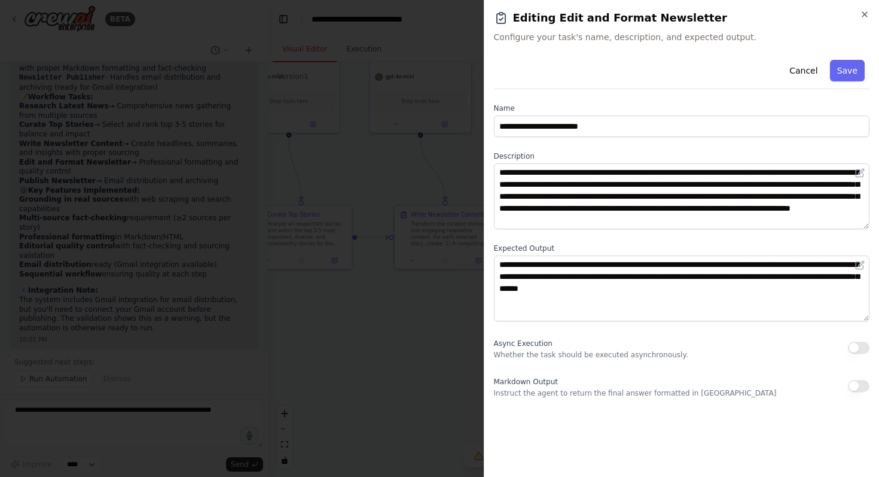
click at [450, 305] on div at bounding box center [439, 238] width 879 height 477
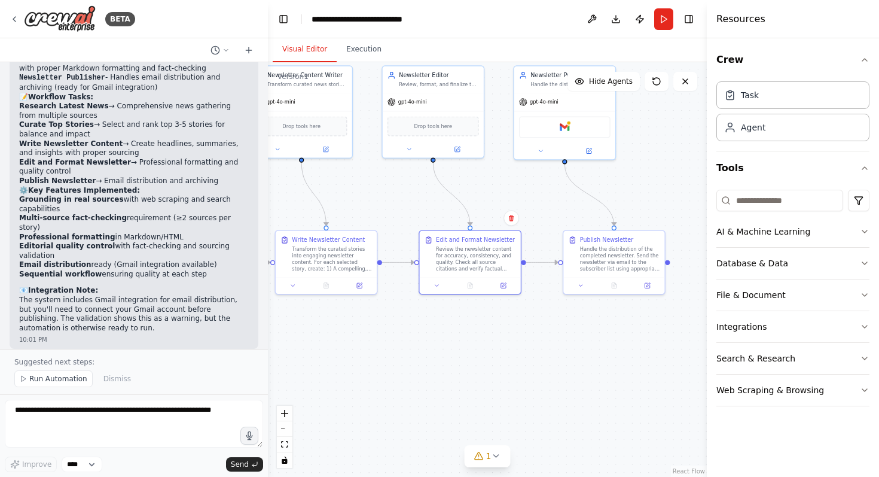
drag, startPoint x: 458, startPoint y: 294, endPoint x: 339, endPoint y: 319, distance: 121.6
click at [339, 319] on div ".deletable-edge-delete-btn { width: 20px; height: 20px; border: 0px solid #ffff…" at bounding box center [487, 269] width 439 height 414
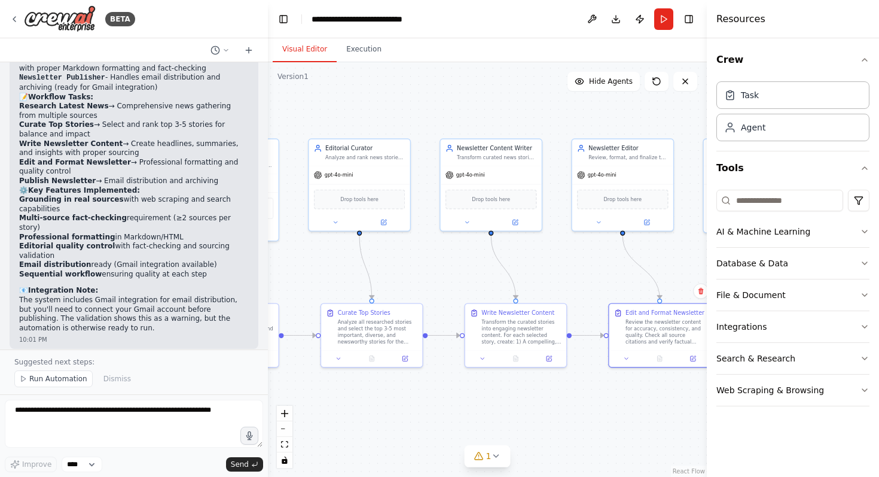
drag, startPoint x: 471, startPoint y: 335, endPoint x: 660, endPoint y: 407, distance: 202.9
click at [660, 408] on div ".deletable-edge-delete-btn { width: 20px; height: 20px; border: 0px solid #ffff…" at bounding box center [487, 269] width 439 height 414
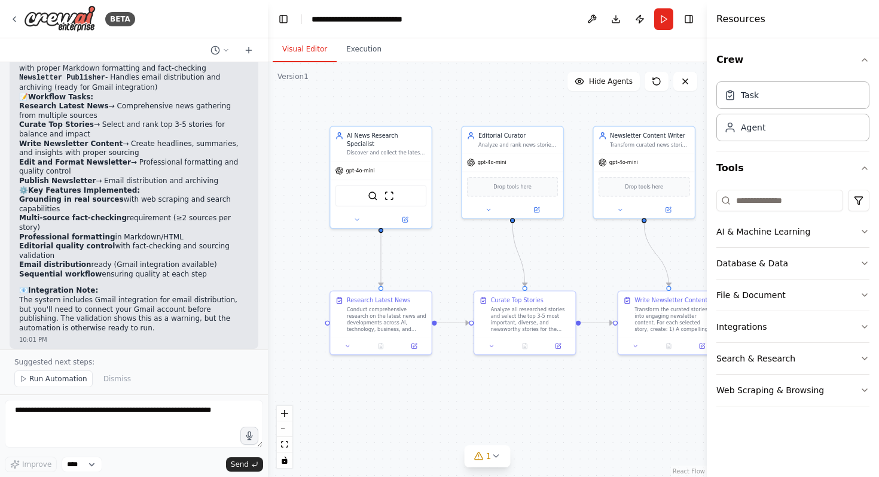
drag, startPoint x: 461, startPoint y: 414, endPoint x: 618, endPoint y: 401, distance: 157.8
click at [618, 402] on div ".deletable-edge-delete-btn { width: 20px; height: 20px; border: 0px solid #ffff…" at bounding box center [487, 269] width 439 height 414
click at [377, 321] on div "Conduct comprehensive research on the latest news and developments across AI, t…" at bounding box center [391, 317] width 80 height 26
click at [358, 215] on icon at bounding box center [361, 218] width 7 height 7
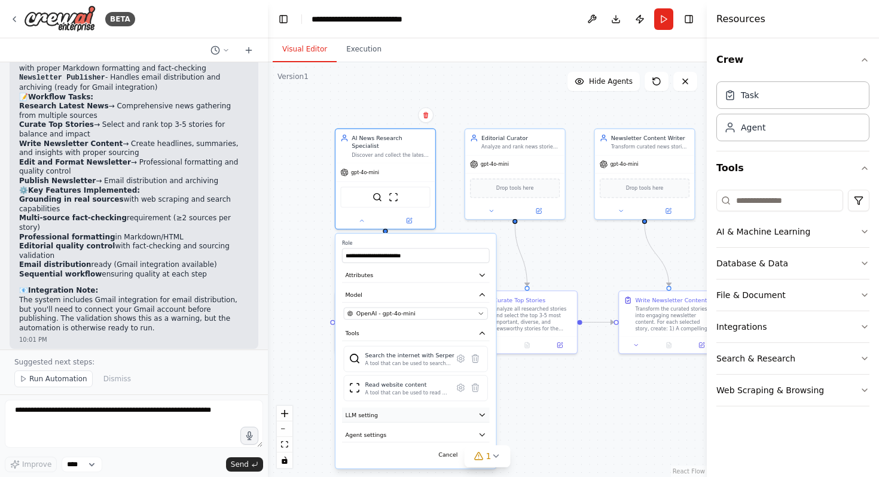
click at [434, 410] on button "LLM setting" at bounding box center [416, 414] width 148 height 15
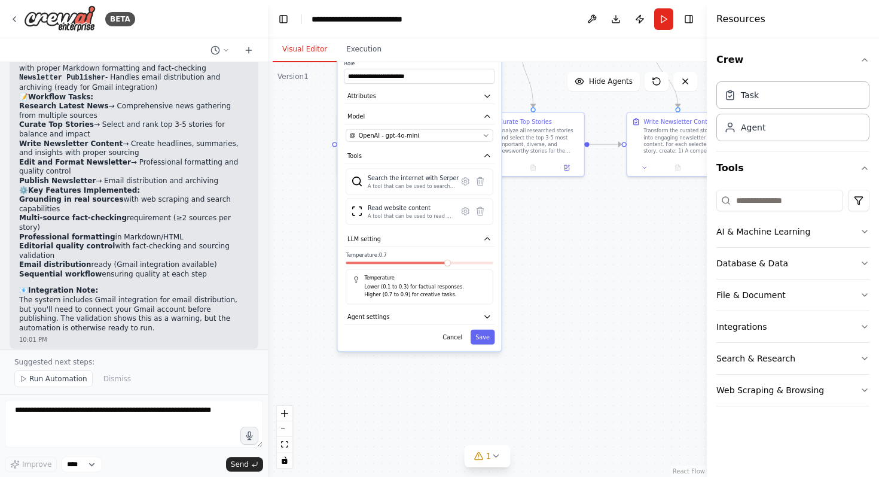
drag, startPoint x: 562, startPoint y: 399, endPoint x: 577, endPoint y: 224, distance: 175.9
click at [577, 224] on div ".deletable-edge-delete-btn { width: 20px; height: 20px; border: 0px solid #ffff…" at bounding box center [487, 269] width 439 height 414
click at [428, 310] on button "Agent settings" at bounding box center [419, 318] width 151 height 16
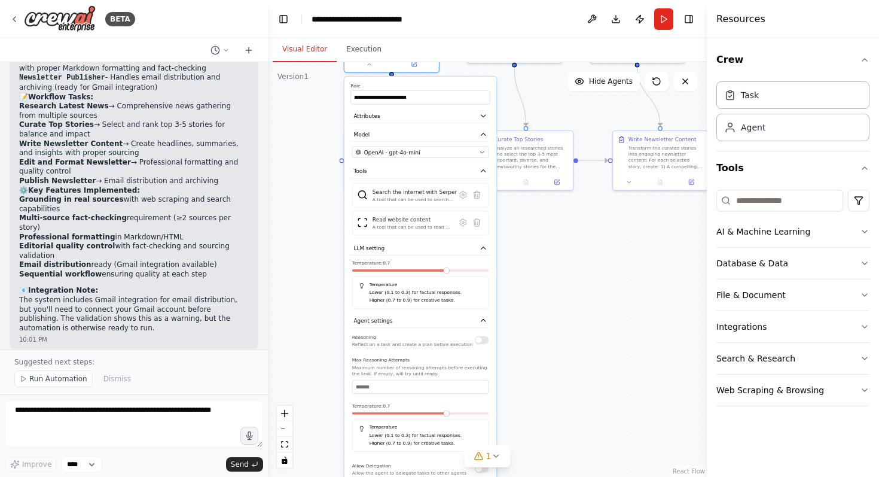
click at [545, 248] on div ".deletable-edge-delete-btn { width: 20px; height: 20px; border: 0px solid #ffff…" at bounding box center [487, 269] width 439 height 414
click at [538, 263] on div ".deletable-edge-delete-btn { width: 20px; height: 20px; border: 0px solid #ffff…" at bounding box center [487, 269] width 439 height 414
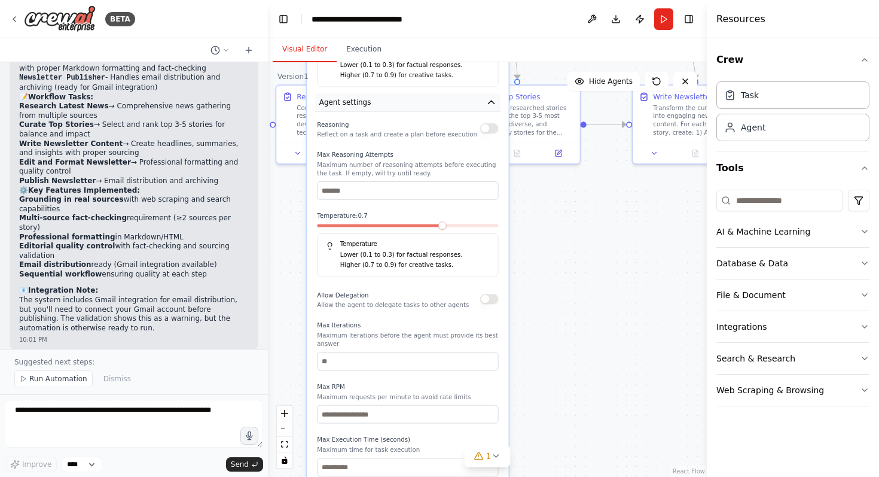
drag, startPoint x: 452, startPoint y: 334, endPoint x: 503, endPoint y: 66, distance: 272.2
click at [501, 93] on button "Agent settings" at bounding box center [407, 102] width 185 height 19
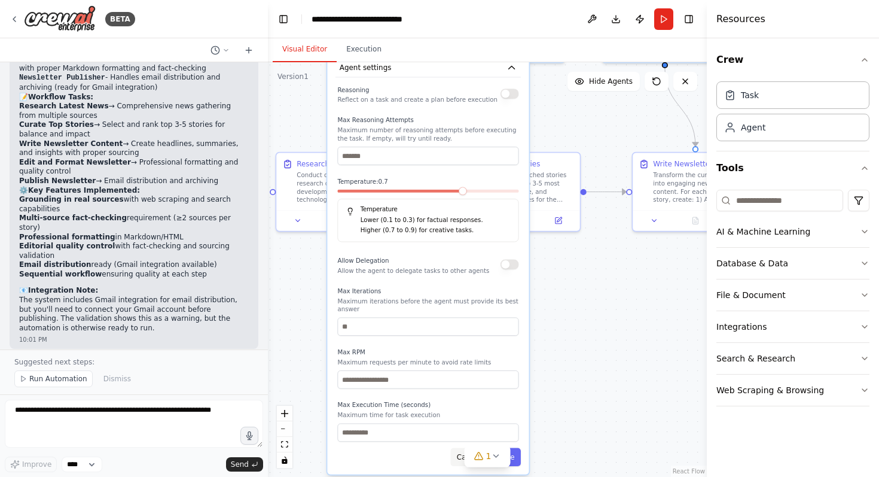
click at [459, 448] on button "Cancel" at bounding box center [469, 456] width 36 height 19
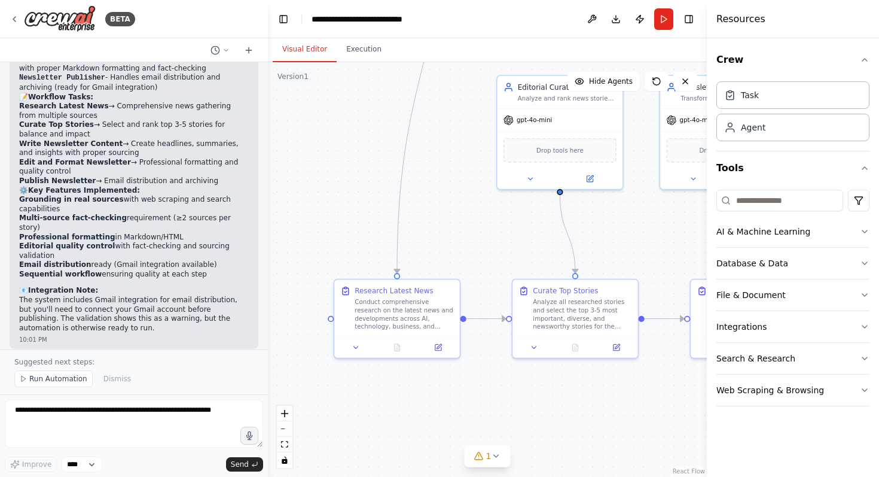
drag, startPoint x: 435, startPoint y: 341, endPoint x: 494, endPoint y: 470, distance: 141.6
click at [494, 470] on div ".deletable-edge-delete-btn { width: 20px; height: 20px; border: 0px solid #ffff…" at bounding box center [487, 269] width 439 height 414
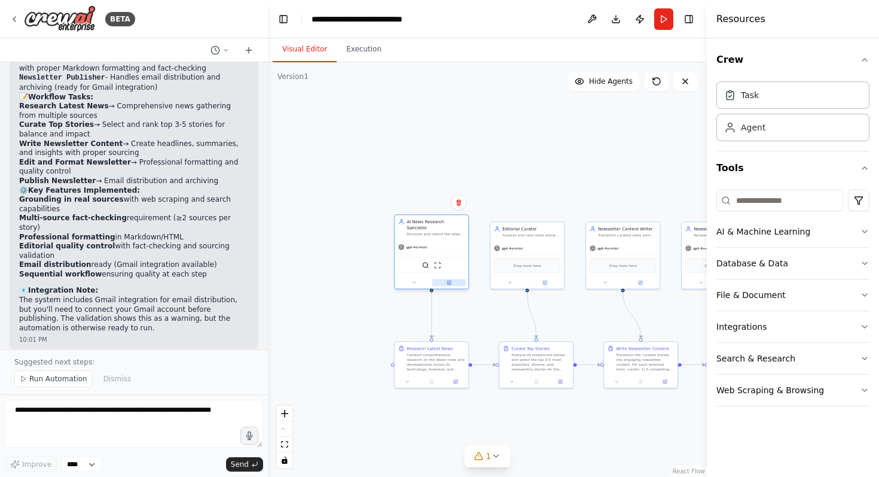
drag, startPoint x: 466, startPoint y: 68, endPoint x: 436, endPoint y: 276, distance: 210.2
click at [436, 279] on button at bounding box center [449, 282] width 34 height 7
click at [523, 192] on div ".deletable-edge-delete-btn { width: 20px; height: 20px; border: 0px solid #ffff…" at bounding box center [487, 269] width 439 height 414
click at [58, 376] on span "Run Automation" at bounding box center [58, 379] width 58 height 10
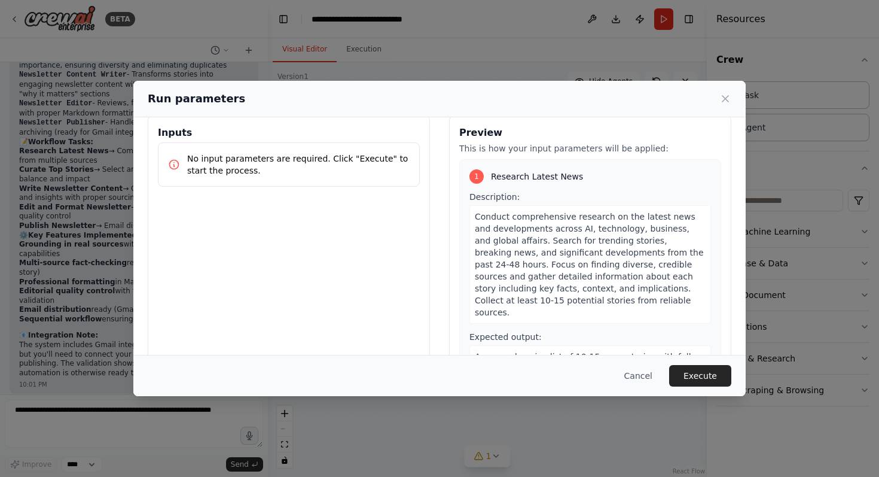
scroll to position [17, 0]
click at [643, 374] on button "Cancel" at bounding box center [638, 376] width 47 height 22
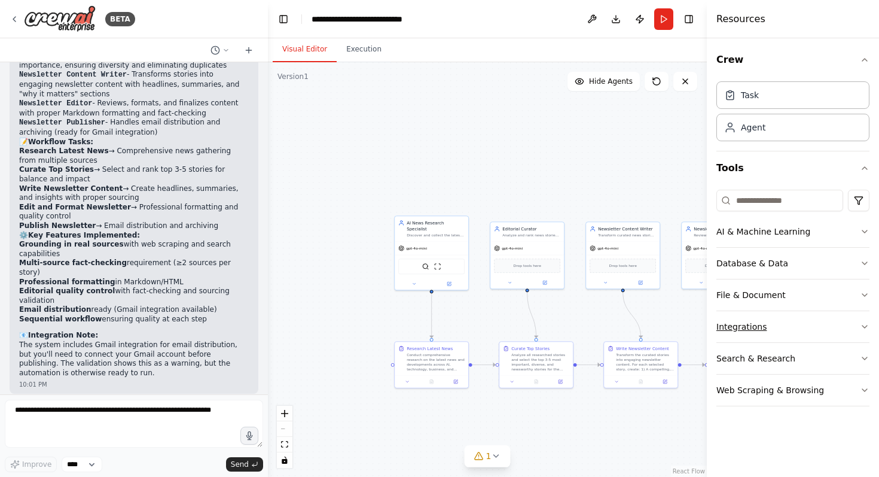
click at [773, 324] on button "Integrations" at bounding box center [792, 326] width 153 height 31
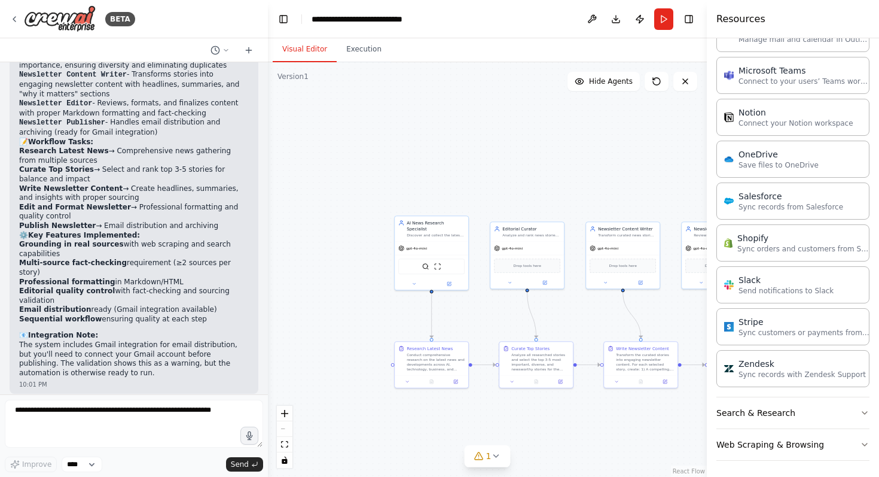
scroll to position [837, 0]
click at [829, 405] on button "Search & Research" at bounding box center [792, 409] width 153 height 31
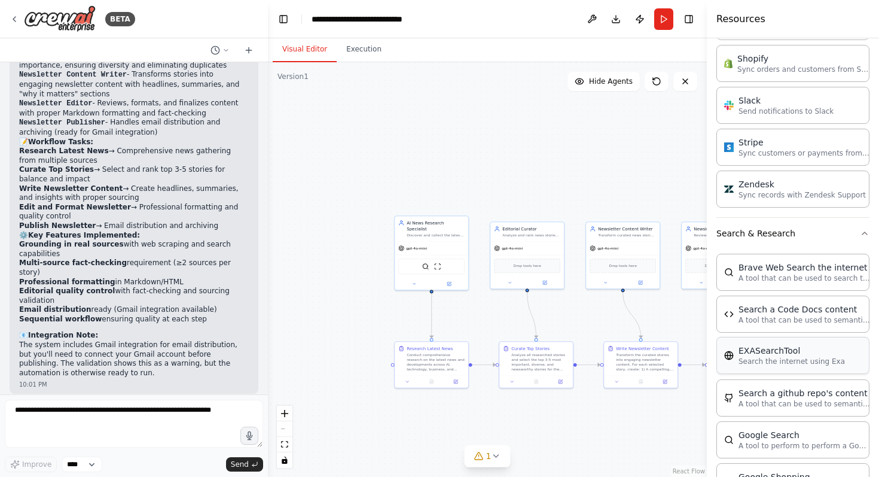
scroll to position [1017, 0]
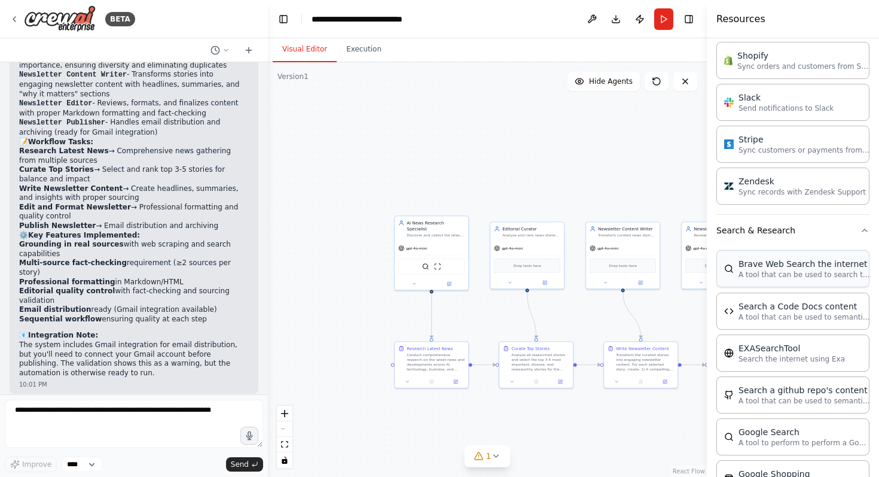
click at [768, 265] on div "Brave Web Search the internet" at bounding box center [805, 264] width 132 height 12
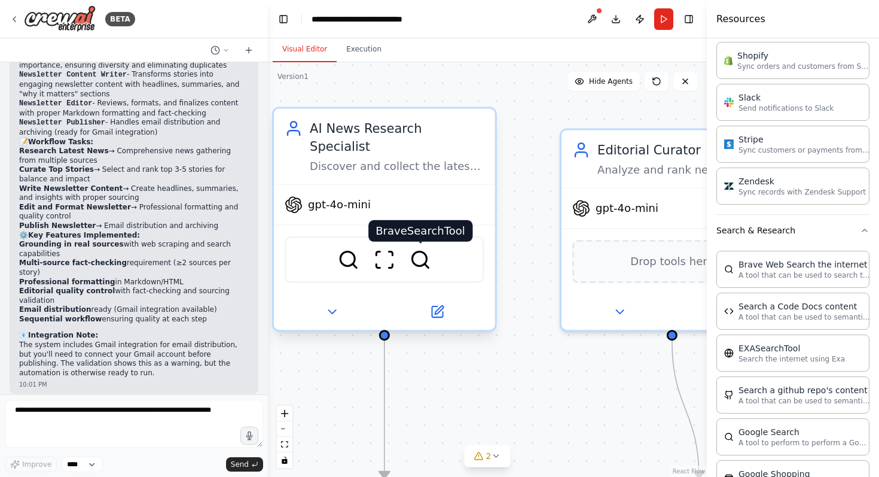
click at [428, 249] on img at bounding box center [421, 260] width 22 height 22
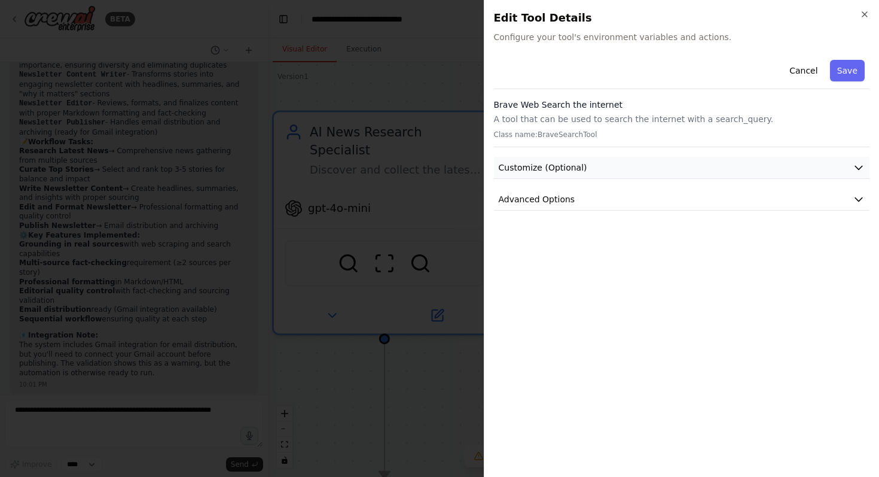
click at [853, 164] on icon "button" at bounding box center [859, 167] width 12 height 12
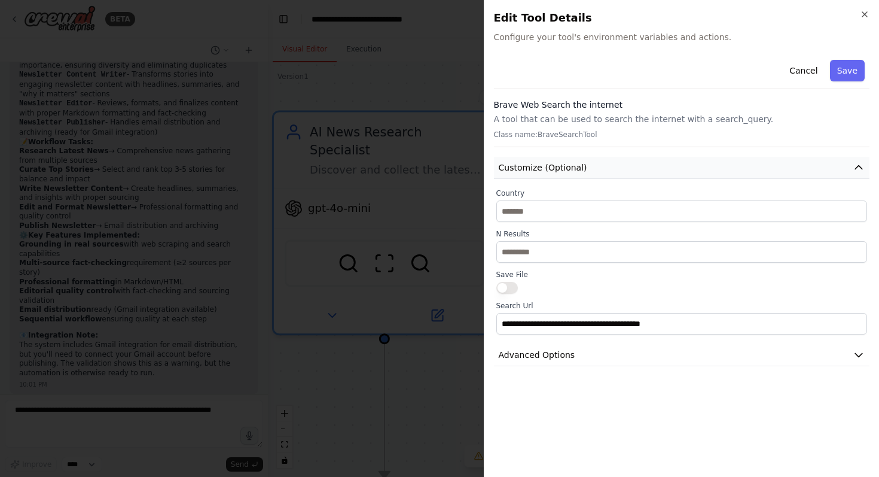
click at [853, 164] on icon "button" at bounding box center [859, 167] width 12 height 12
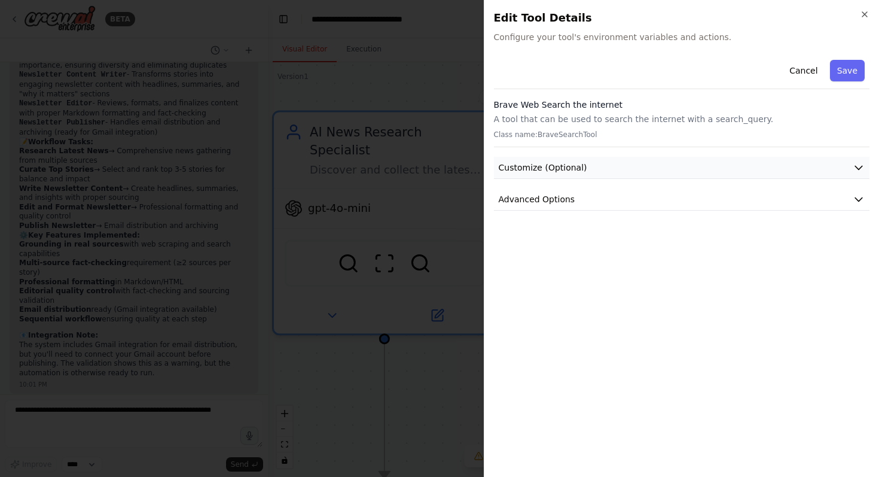
click at [853, 164] on icon "button" at bounding box center [859, 167] width 12 height 12
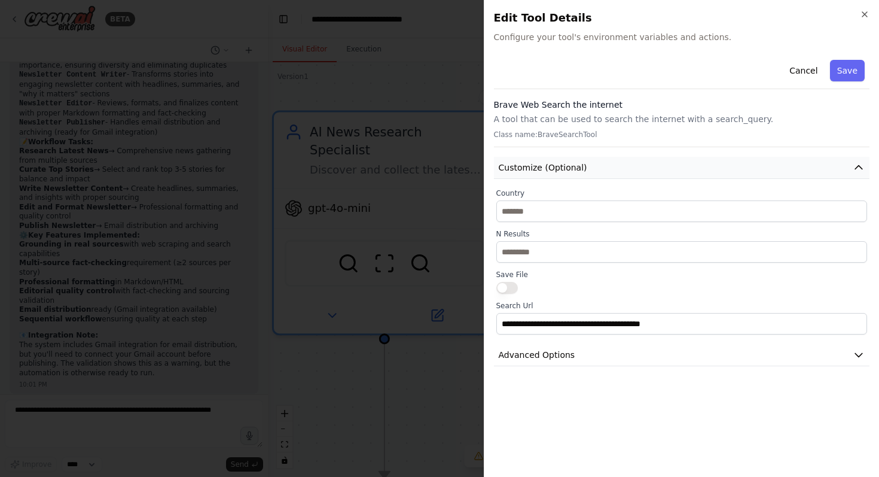
click at [853, 164] on icon "button" at bounding box center [859, 167] width 12 height 12
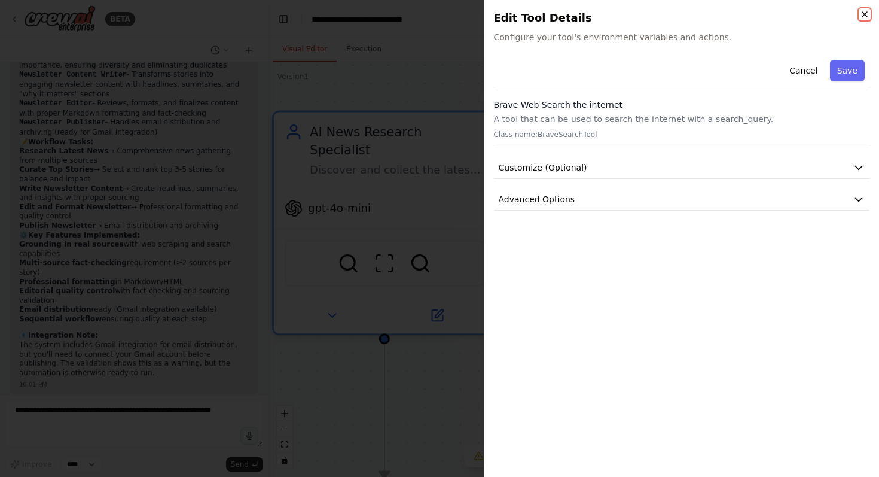
click at [868, 14] on icon "button" at bounding box center [865, 15] width 10 height 10
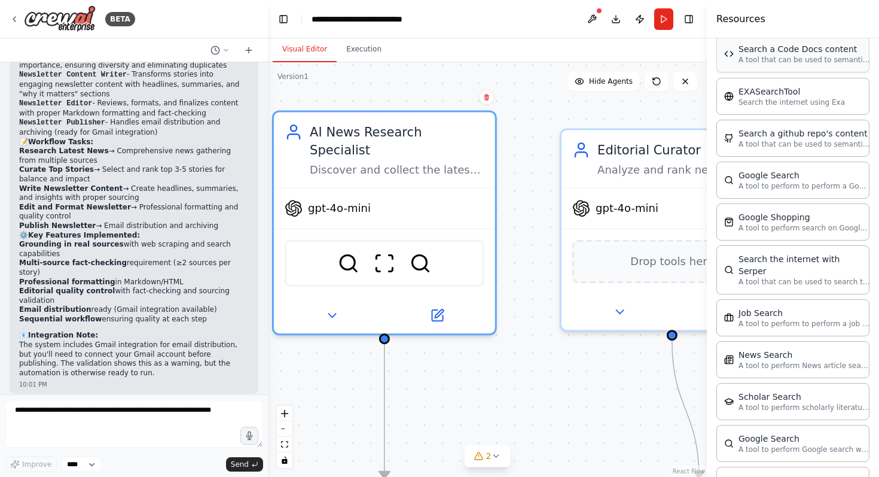
scroll to position [1287, 0]
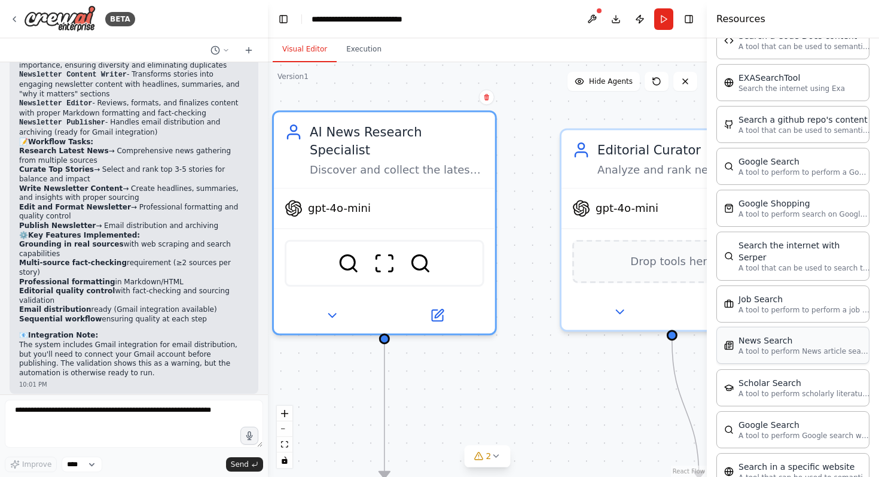
click at [830, 344] on div "News Search A tool to perform News article search with a search_query." at bounding box center [792, 345] width 153 height 37
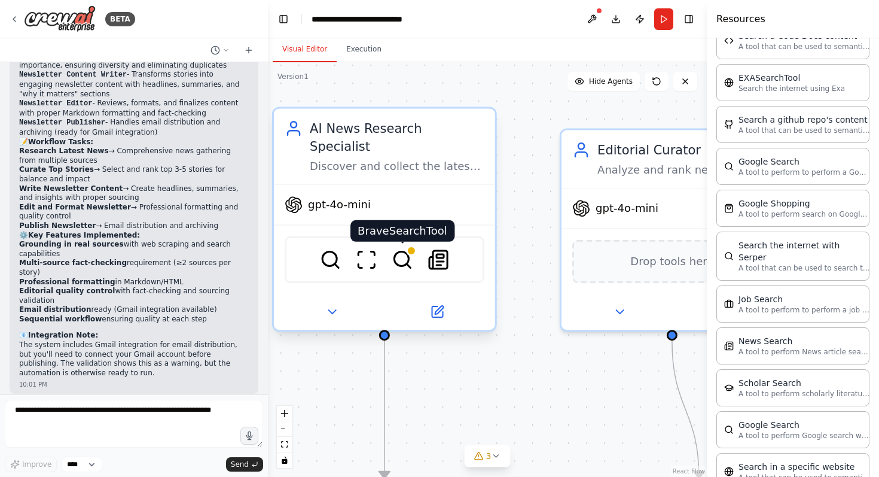
click at [404, 249] on img at bounding box center [403, 260] width 22 height 22
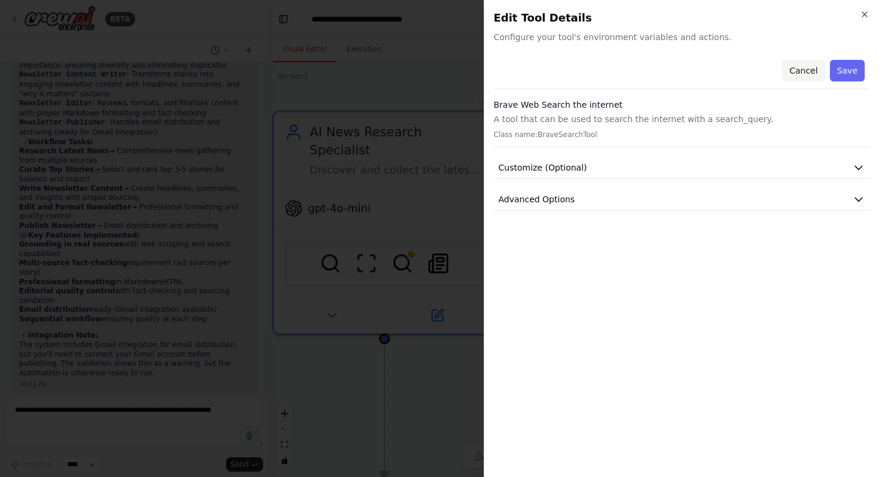
click at [813, 73] on button "Cancel" at bounding box center [803, 71] width 42 height 22
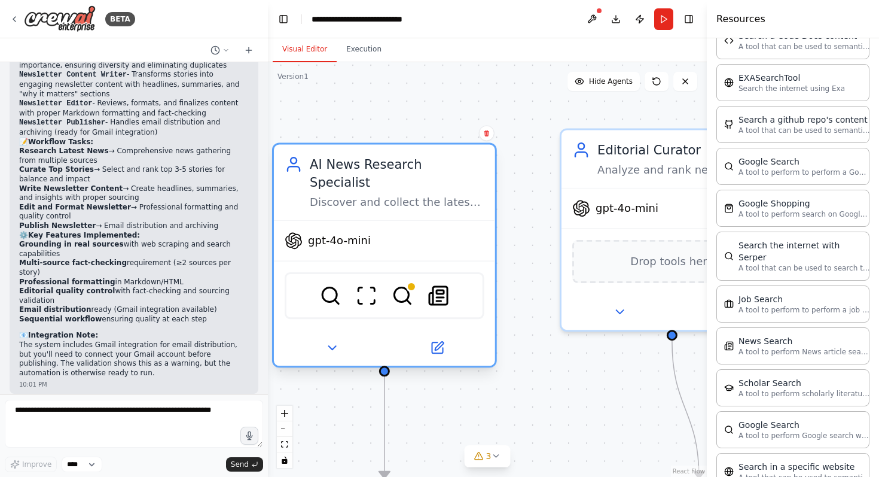
drag, startPoint x: 395, startPoint y: 243, endPoint x: 388, endPoint y: 276, distance: 34.2
click at [388, 276] on div "SerperDevTool ScrapeWebsiteTool BraveSearchTool SerplyNewsSearchTool" at bounding box center [385, 295] width 200 height 47
click at [404, 285] on img at bounding box center [403, 296] width 22 height 22
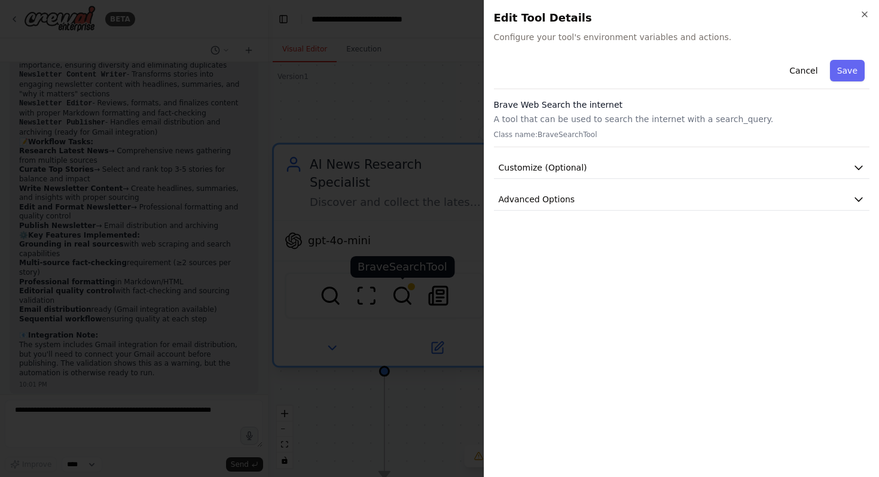
click at [404, 279] on div at bounding box center [439, 238] width 879 height 477
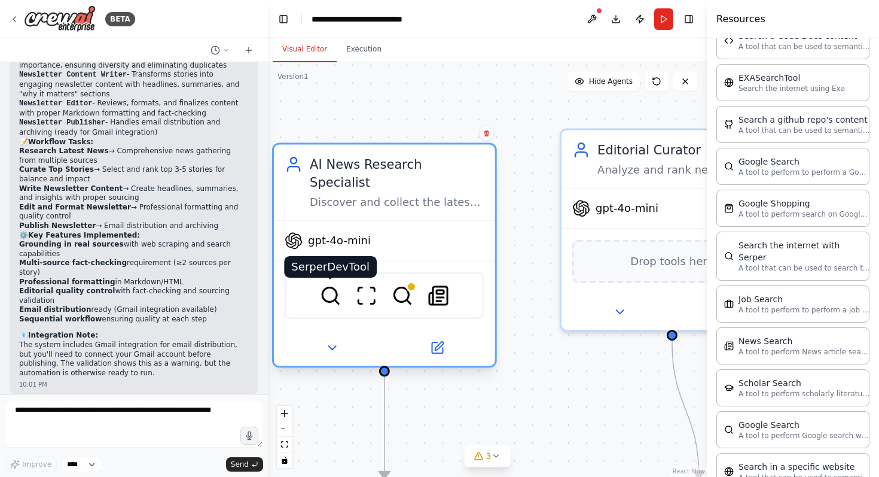
click at [332, 285] on img at bounding box center [331, 296] width 22 height 22
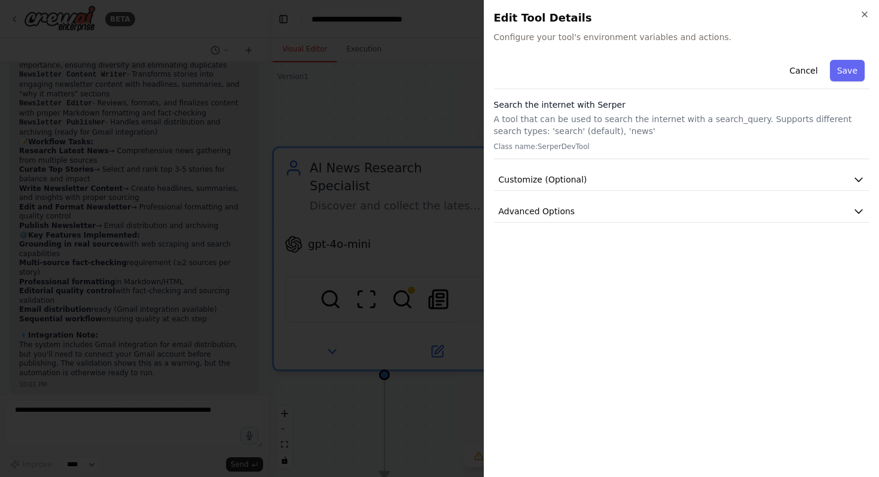
click at [338, 266] on div at bounding box center [439, 238] width 879 height 477
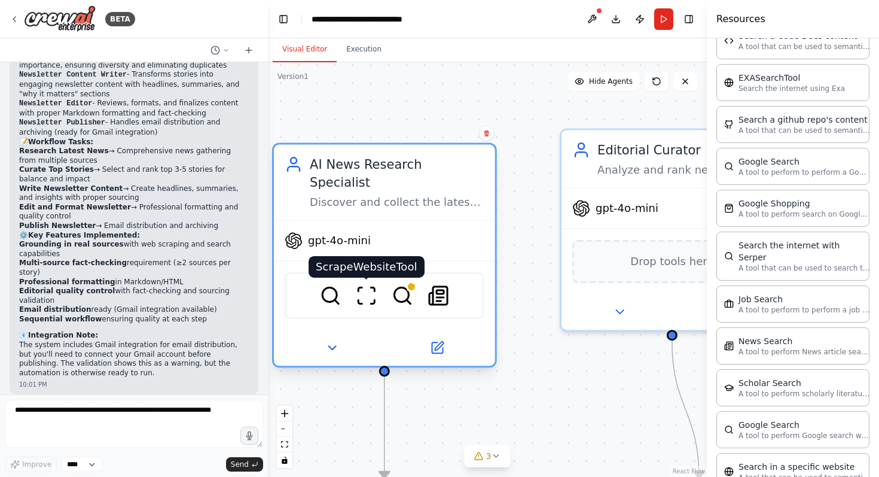
click at [364, 285] on img at bounding box center [367, 296] width 22 height 22
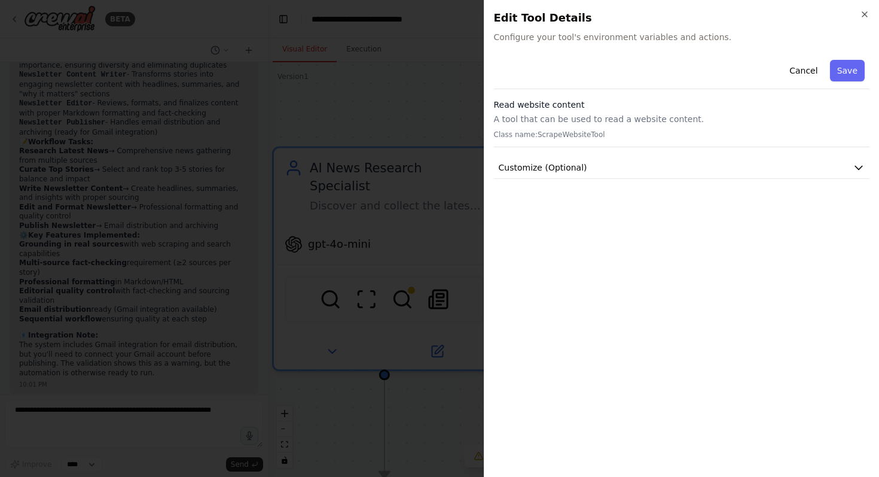
click at [361, 258] on div at bounding box center [439, 238] width 879 height 477
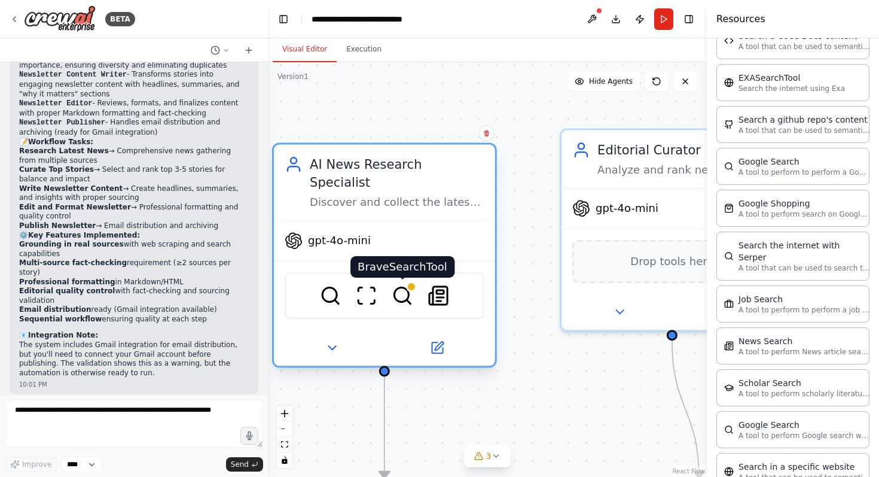
click at [410, 285] on img at bounding box center [403, 296] width 22 height 22
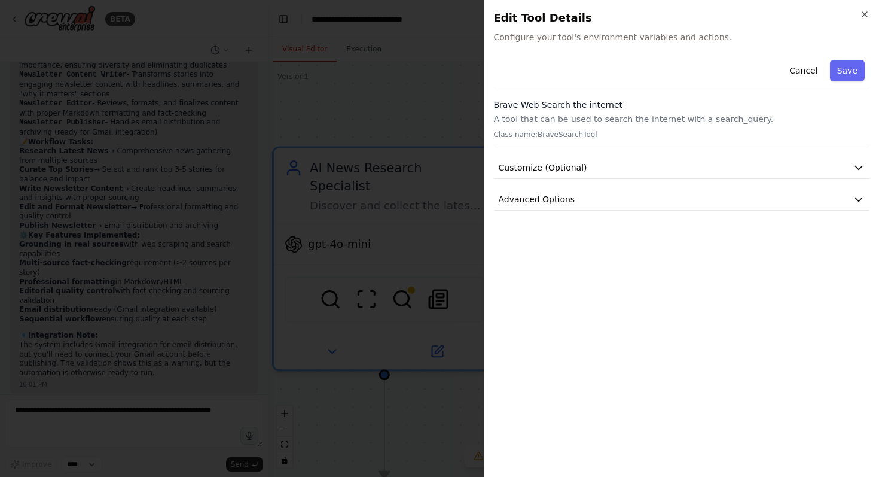
click at [420, 225] on div at bounding box center [439, 238] width 879 height 477
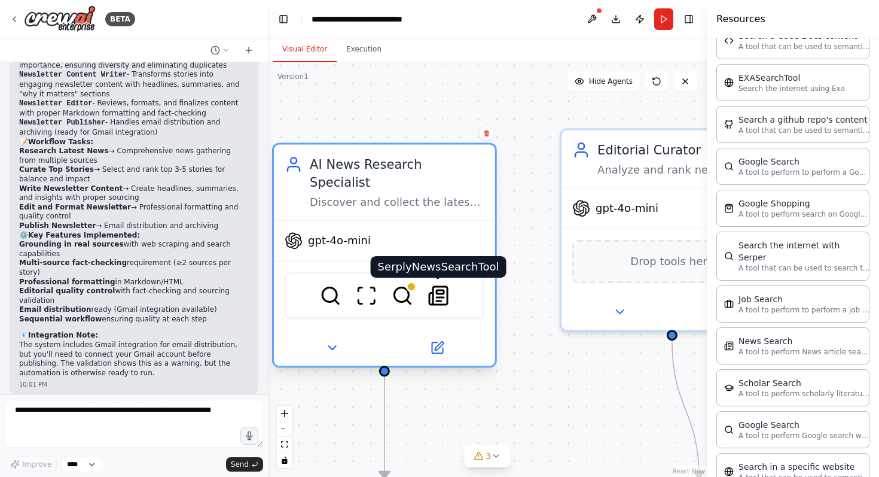
click at [442, 285] on img at bounding box center [439, 296] width 22 height 22
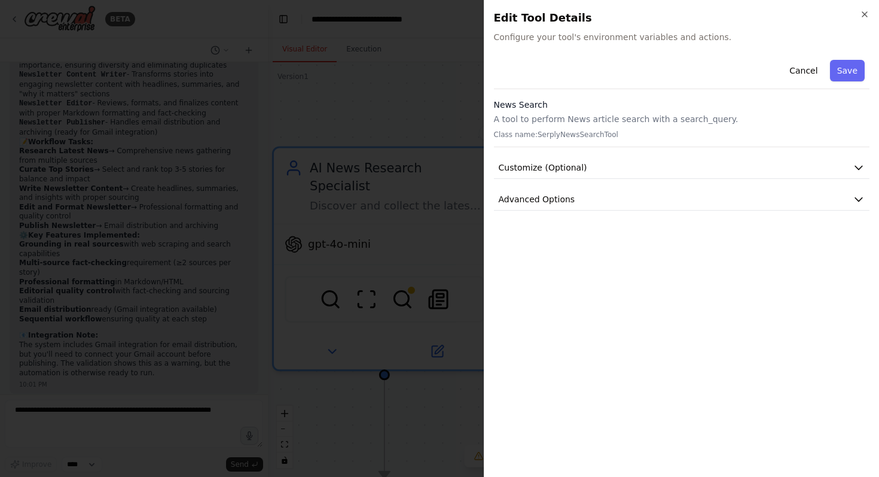
click at [376, 255] on div at bounding box center [439, 238] width 879 height 477
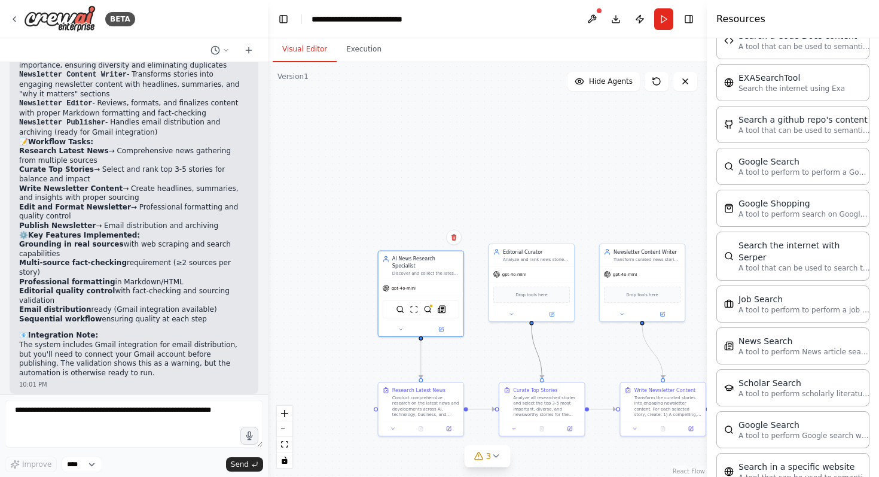
drag, startPoint x: 541, startPoint y: 367, endPoint x: 426, endPoint y: 248, distance: 165.4
click at [426, 248] on div ".deletable-edge-delete-btn { width: 20px; height: 20px; border: 0px solid #ffff…" at bounding box center [487, 269] width 439 height 414
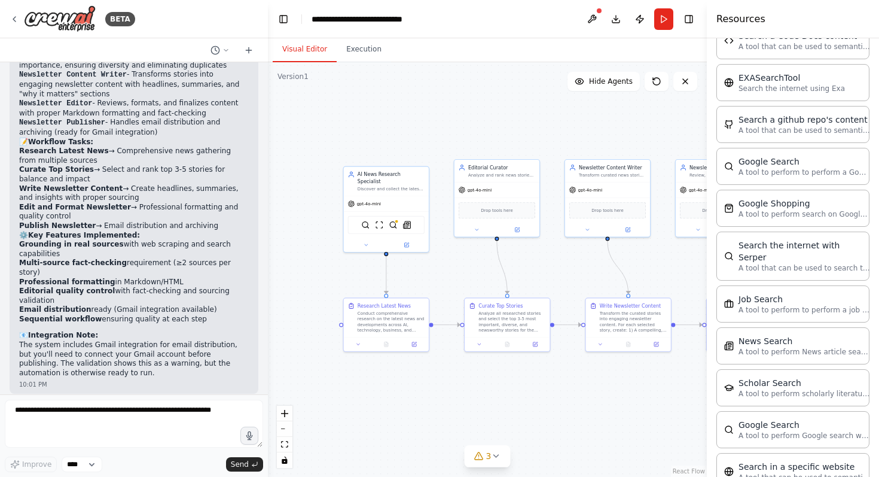
drag, startPoint x: 484, startPoint y: 338, endPoint x: 370, endPoint y: 223, distance: 162.0
click at [372, 224] on div ".deletable-edge-delete-btn { width: 20px; height: 20px; border: 0px solid #ffff…" at bounding box center [487, 269] width 439 height 414
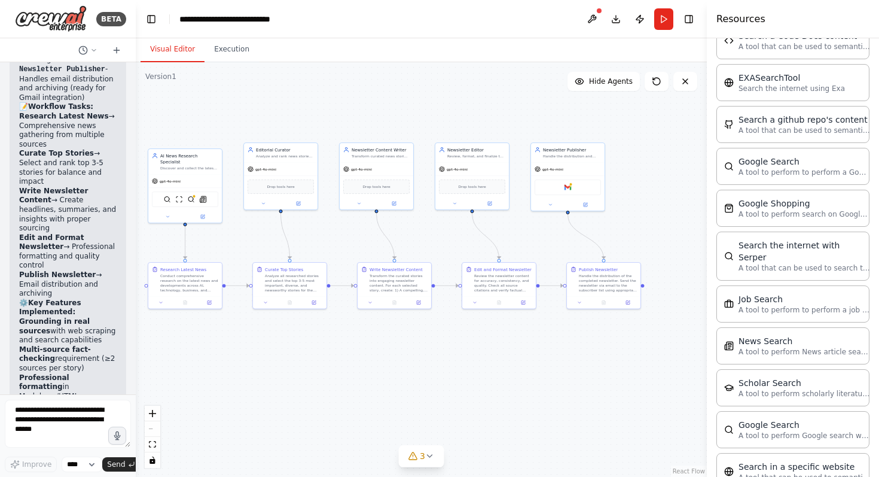
scroll to position [2427, 0]
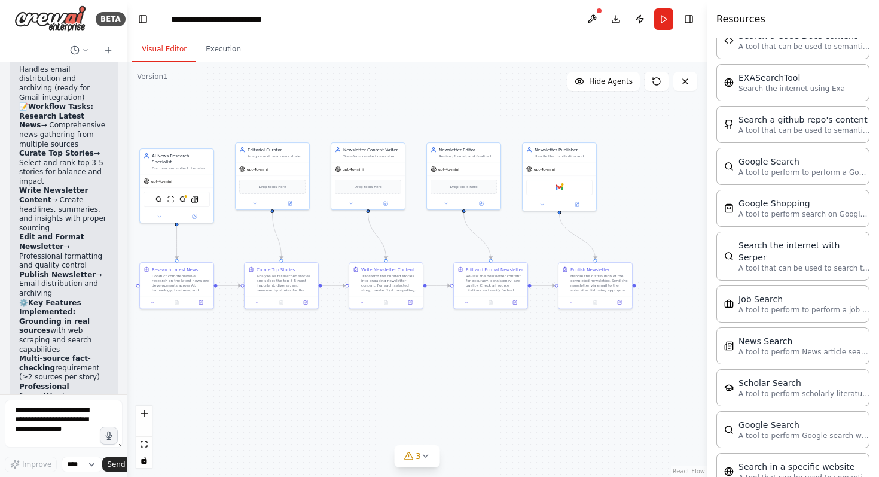
drag, startPoint x: 267, startPoint y: 225, endPoint x: 97, endPoint y: 208, distance: 170.8
click at [97, 208] on div "BETA Project Goal Build a CrewAI workflow that outputs a daily AI-generated new…" at bounding box center [63, 238] width 127 height 477
drag, startPoint x: 322, startPoint y: 285, endPoint x: 373, endPoint y: 317, distance: 60.2
click at [373, 317] on div ".deletable-edge-delete-btn { width: 20px; height: 20px; border: 0px solid #ffff…" at bounding box center [416, 269] width 579 height 414
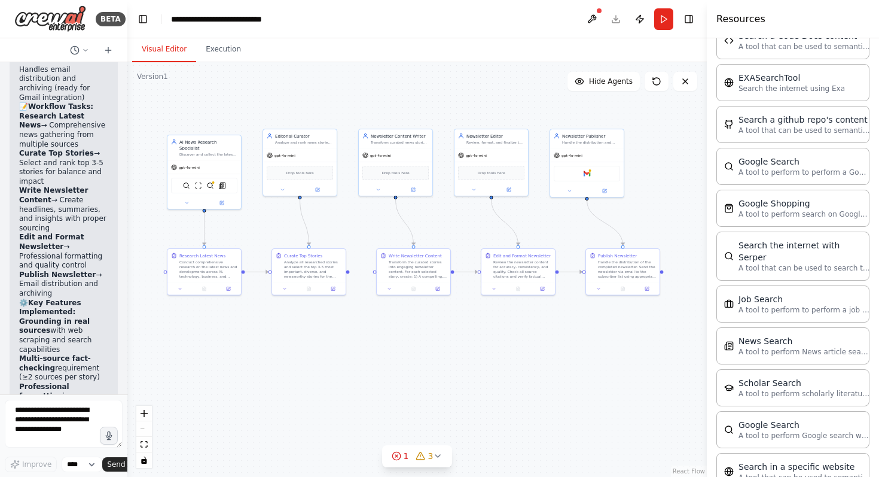
drag, startPoint x: 392, startPoint y: 356, endPoint x: 419, endPoint y: 342, distance: 30.8
click at [419, 342] on div ".deletable-edge-delete-btn { width: 20px; height: 20px; border: 0px solid #ffff…" at bounding box center [416, 269] width 579 height 414
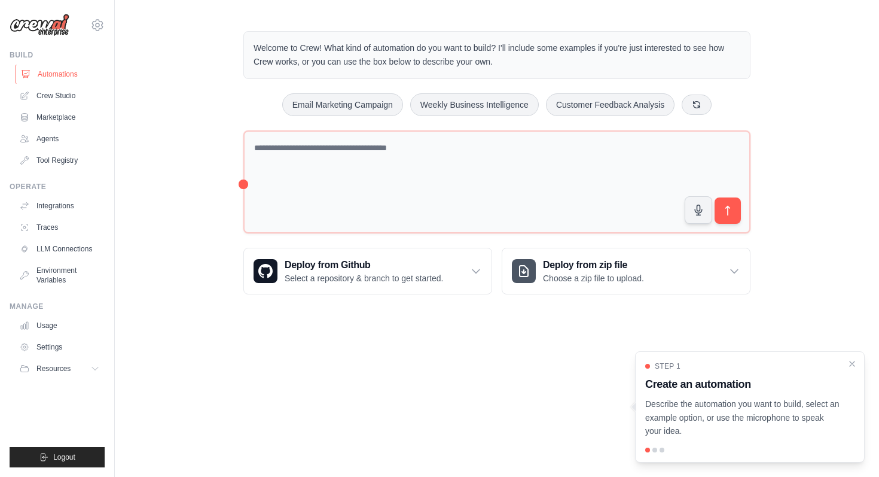
click at [67, 70] on link "Automations" at bounding box center [61, 74] width 90 height 19
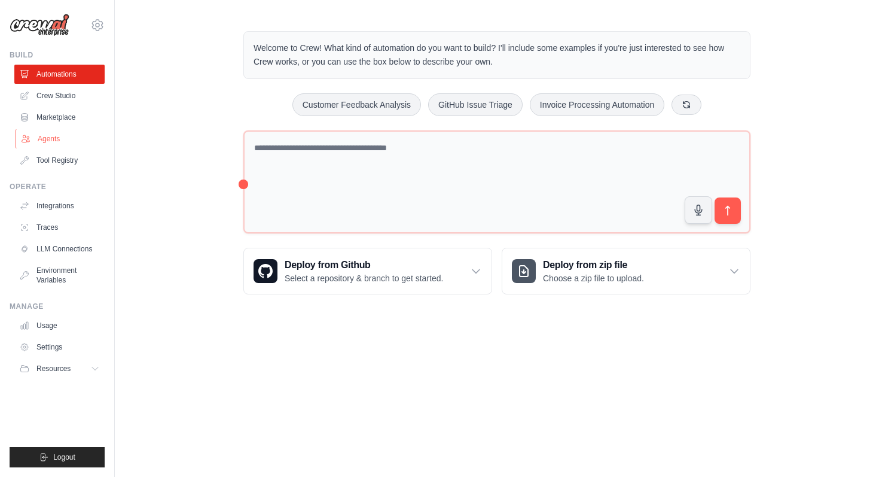
click at [57, 138] on link "Agents" at bounding box center [61, 138] width 90 height 19
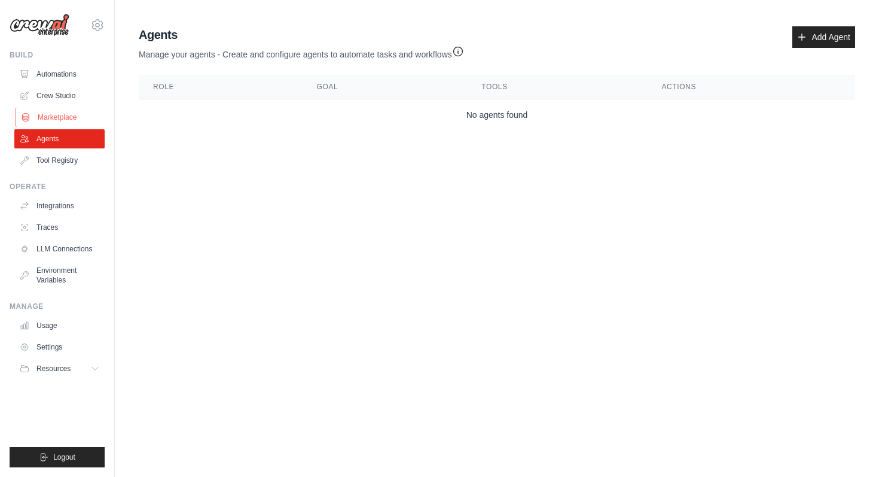
click at [80, 121] on link "Marketplace" at bounding box center [61, 117] width 90 height 19
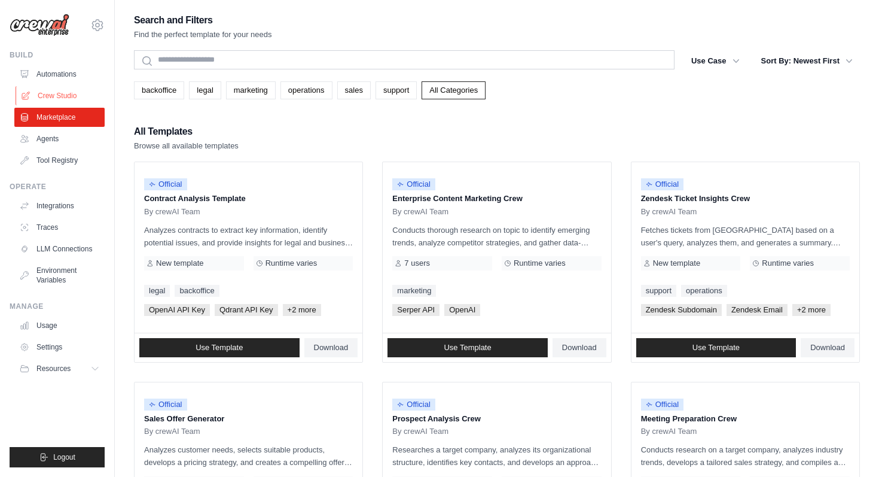
click at [67, 94] on link "Crew Studio" at bounding box center [61, 95] width 90 height 19
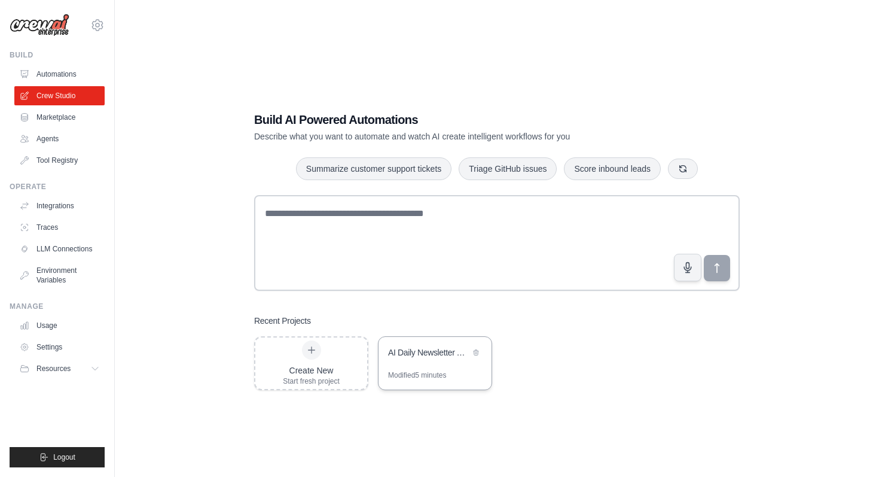
click at [413, 353] on div "AI Daily Newsletter Automation" at bounding box center [429, 352] width 82 height 12
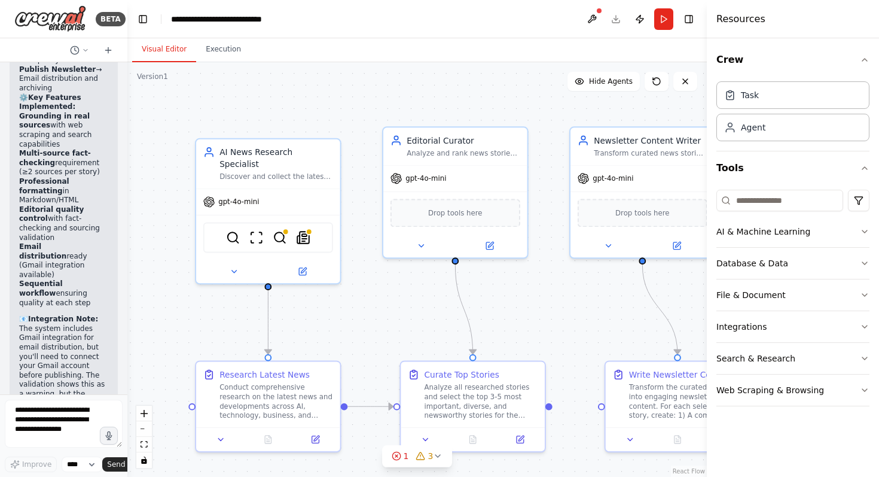
scroll to position [2690, 0]
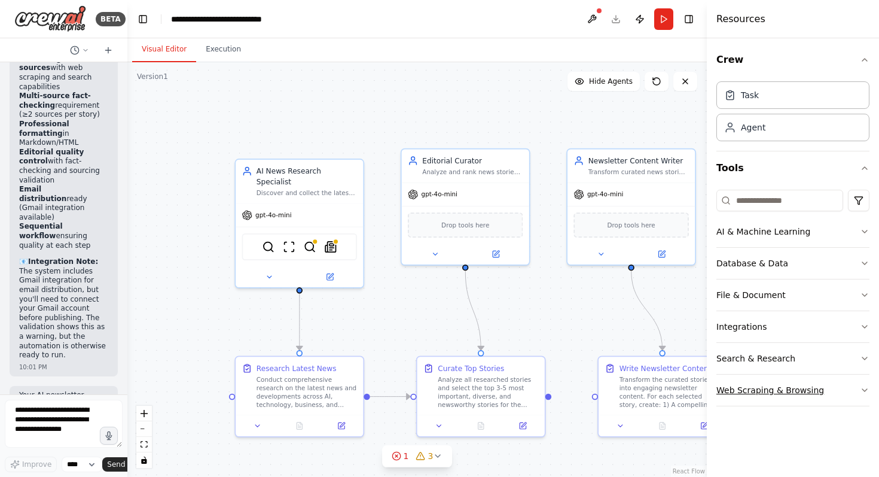
click at [856, 391] on button "Web Scraping & Browsing" at bounding box center [792, 389] width 153 height 31
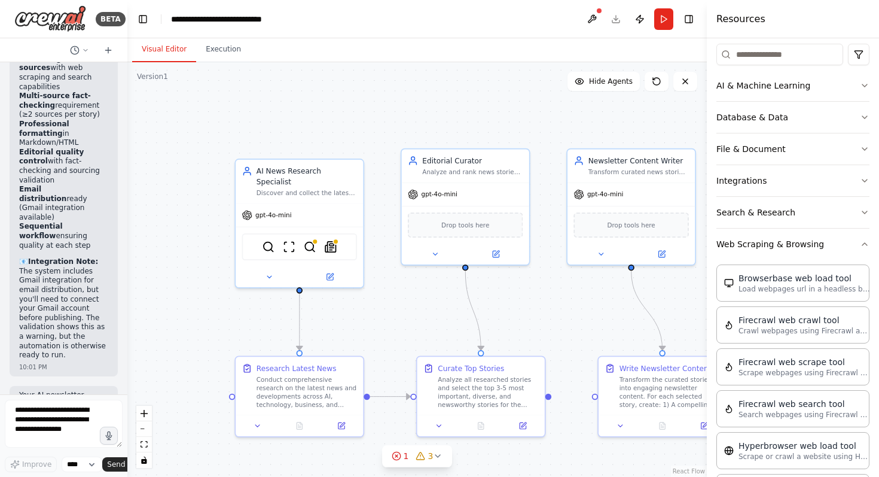
scroll to position [141, 0]
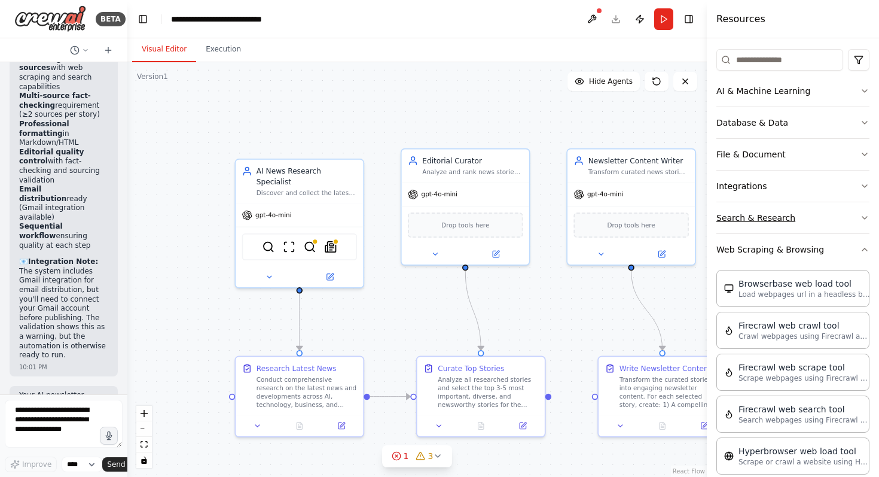
click at [852, 221] on button "Search & Research" at bounding box center [792, 217] width 153 height 31
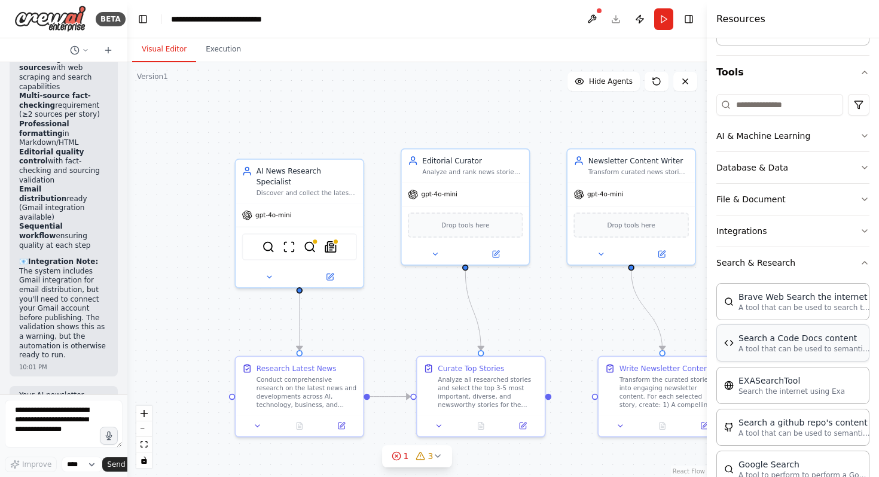
scroll to position [93, 0]
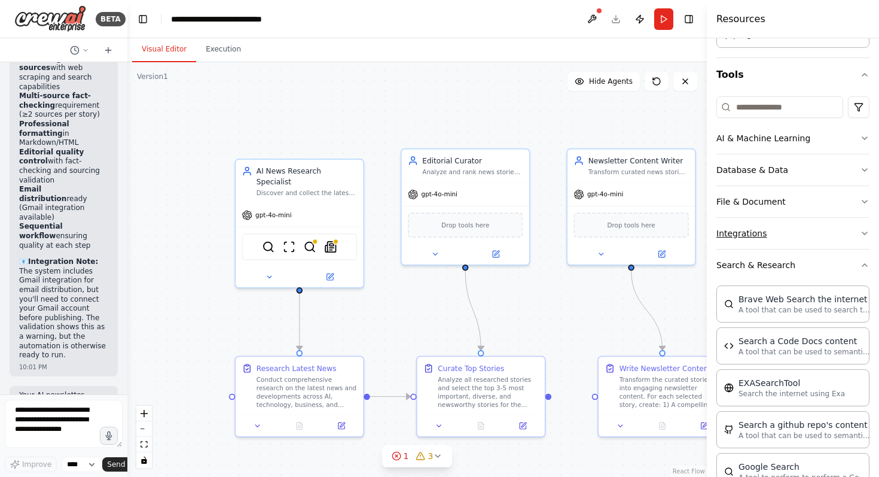
click at [860, 233] on icon "button" at bounding box center [865, 233] width 10 height 10
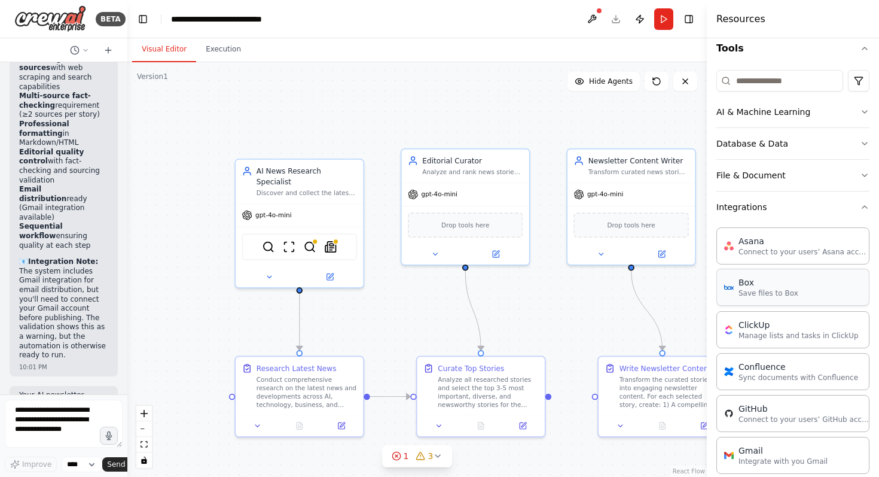
scroll to position [90, 0]
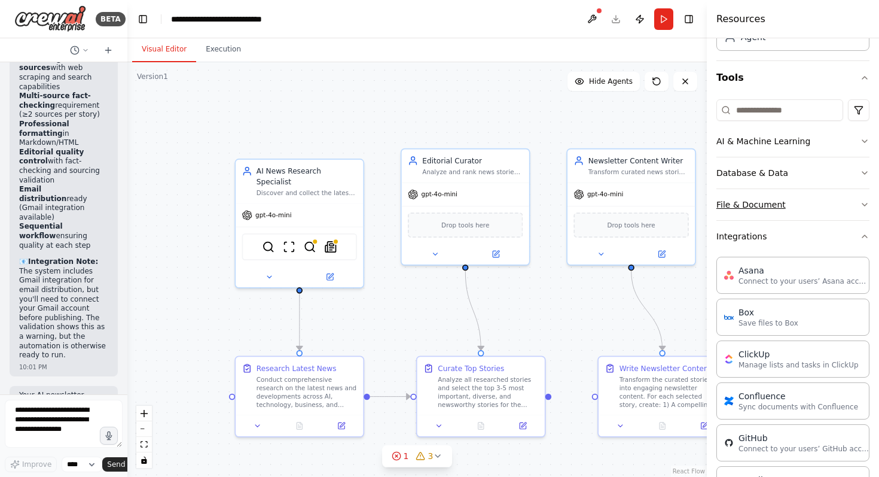
click at [864, 209] on button "File & Document" at bounding box center [792, 204] width 153 height 31
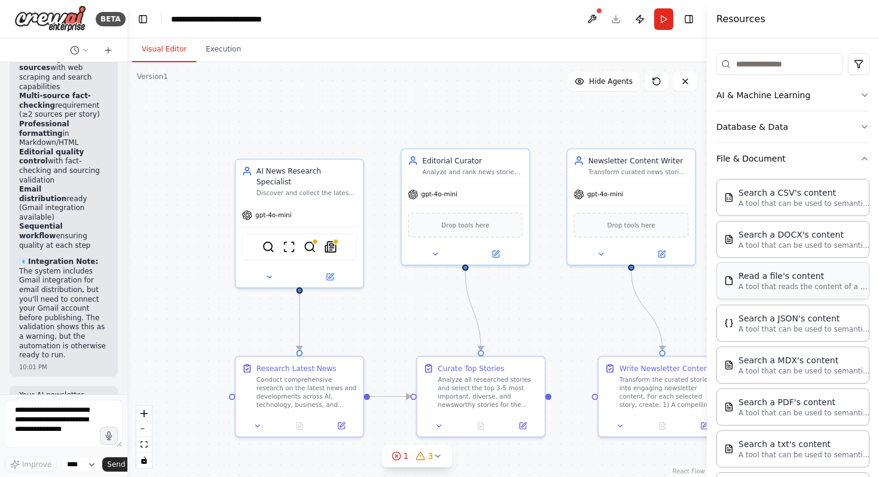
scroll to position [121, 0]
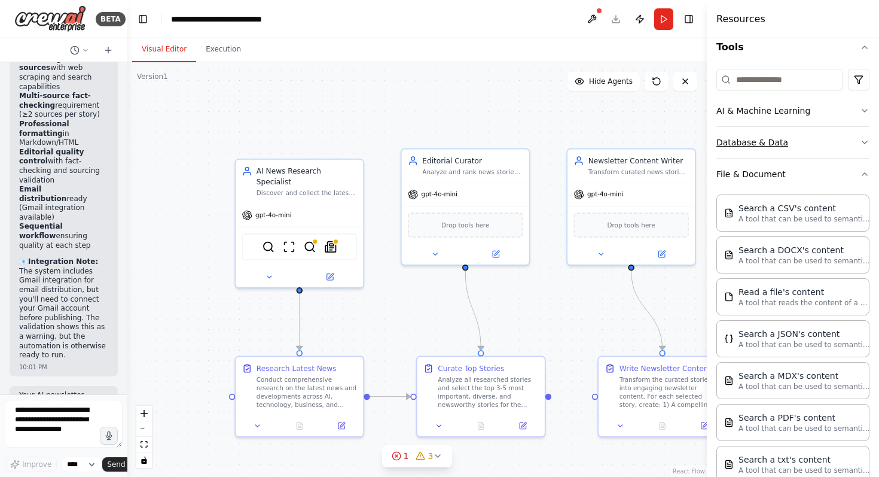
click at [855, 146] on button "Database & Data" at bounding box center [792, 142] width 153 height 31
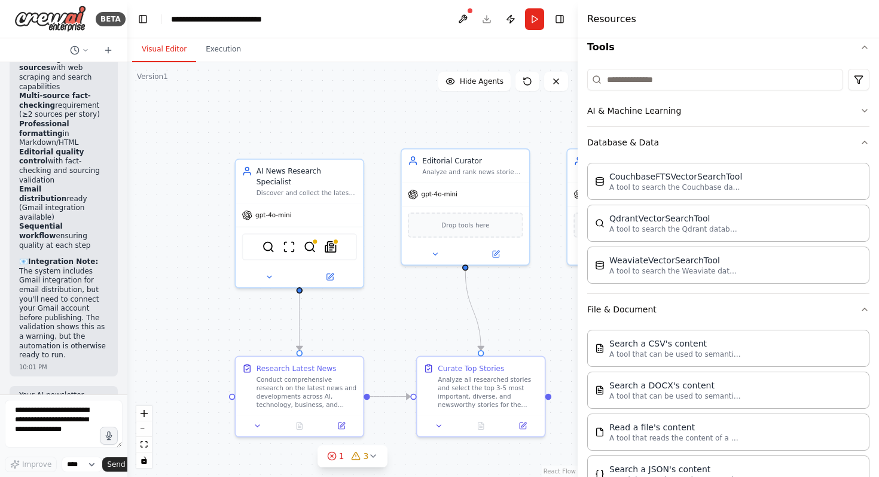
drag, startPoint x: 707, startPoint y: 196, endPoint x: 573, endPoint y: 184, distance: 135.1
click at [578, 184] on div at bounding box center [580, 238] width 5 height 477
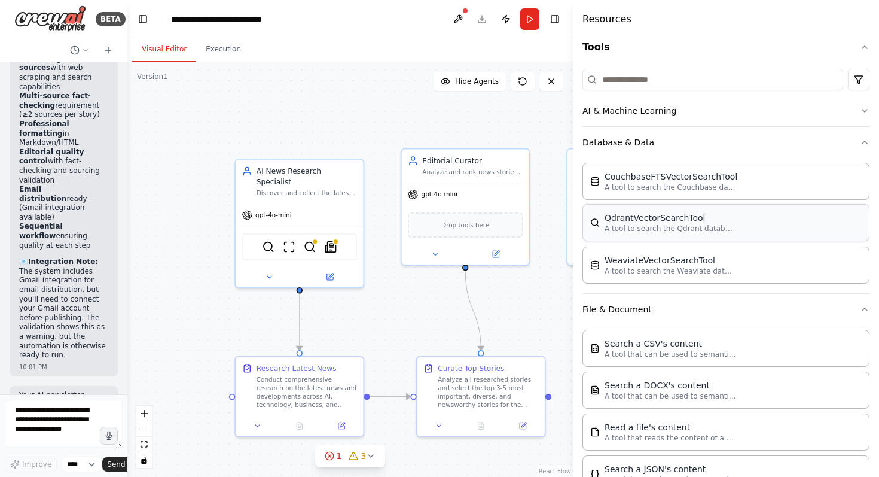
click at [721, 236] on div "QdrantVectorSearchTool A tool to search the Qdrant database for relevant inform…" at bounding box center [725, 222] width 287 height 37
click at [464, 230] on img at bounding box center [465, 224] width 13 height 13
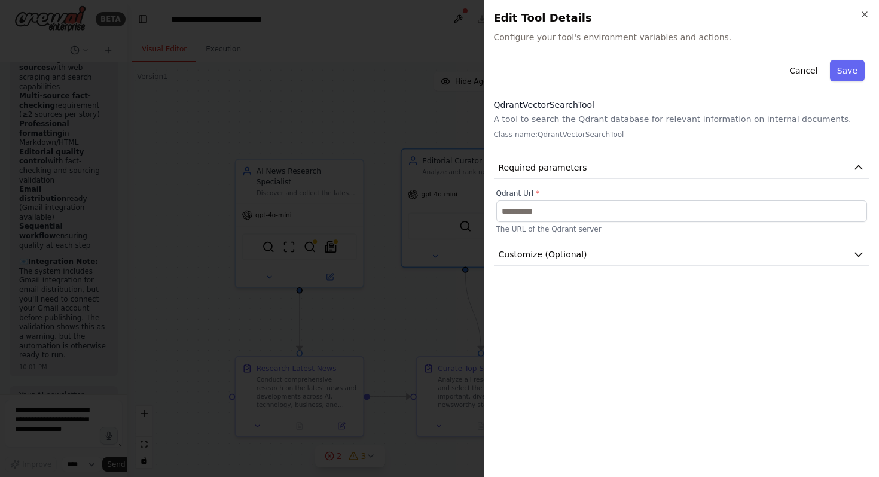
click at [456, 256] on div at bounding box center [439, 238] width 879 height 477
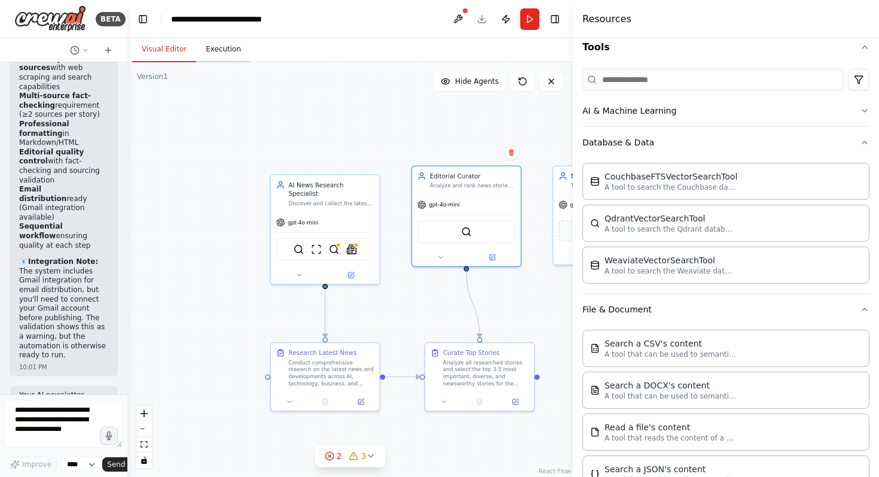
click at [217, 57] on button "Execution" at bounding box center [223, 49] width 54 height 25
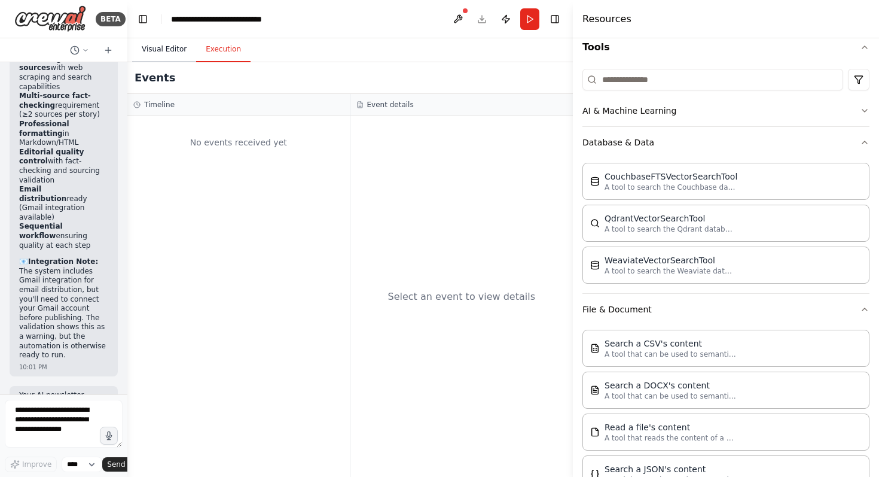
click at [171, 48] on button "Visual Editor" at bounding box center [164, 49] width 64 height 25
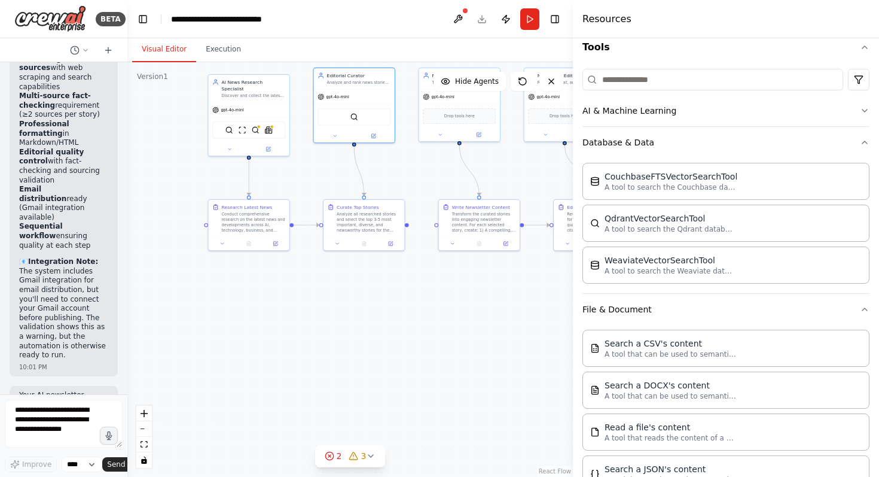
drag, startPoint x: 510, startPoint y: 310, endPoint x: 387, endPoint y: 182, distance: 177.2
click at [387, 182] on div ".deletable-edge-delete-btn { width: 20px; height: 20px; border: 0px solid #ffff…" at bounding box center [350, 269] width 446 height 414
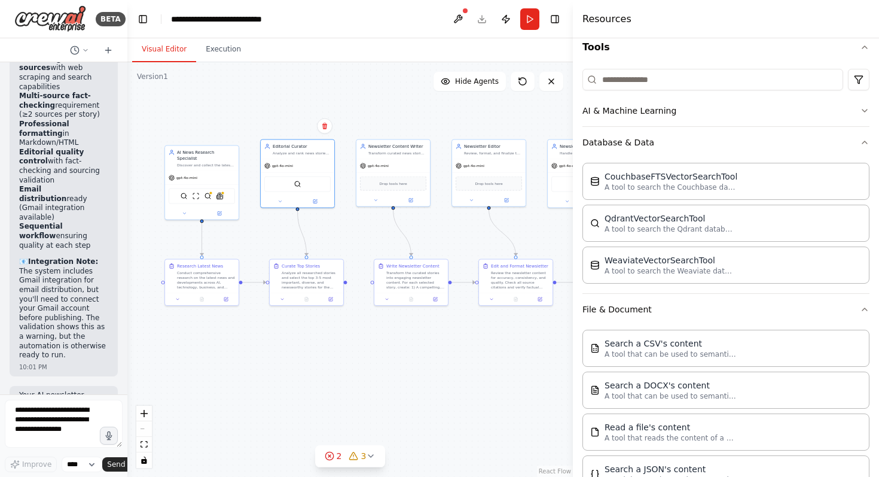
drag, startPoint x: 530, startPoint y: 301, endPoint x: 478, endPoint y: 368, distance: 84.4
click at [478, 368] on div ".deletable-edge-delete-btn { width: 20px; height: 20px; border: 0px solid #ffff…" at bounding box center [350, 269] width 446 height 414
click at [187, 161] on div "Discover and collect the latest AI, technology, and business news stories from …" at bounding box center [206, 163] width 58 height 5
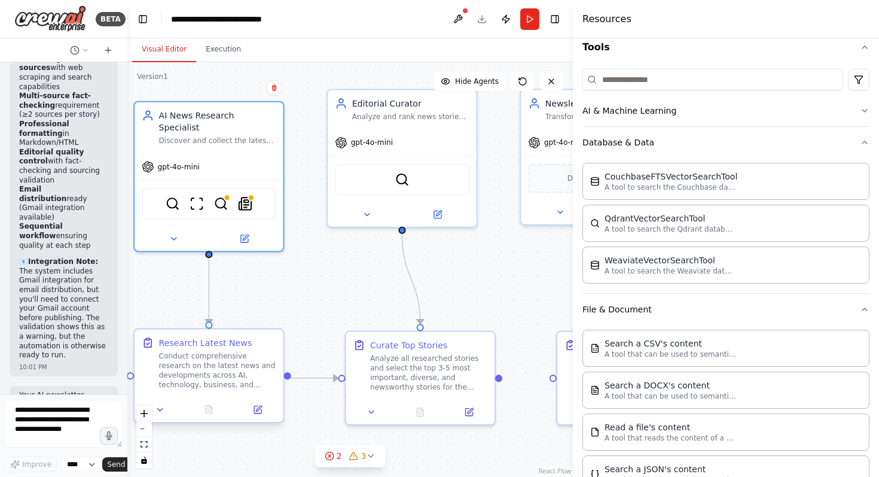
click at [211, 347] on div "Research Latest News" at bounding box center [205, 343] width 93 height 12
click at [253, 414] on icon at bounding box center [258, 410] width 10 height 10
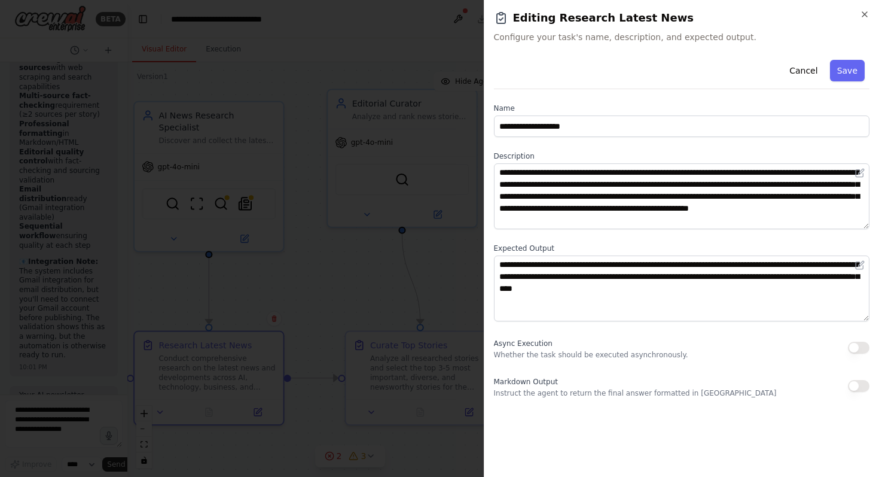
click at [283, 286] on div at bounding box center [439, 238] width 879 height 477
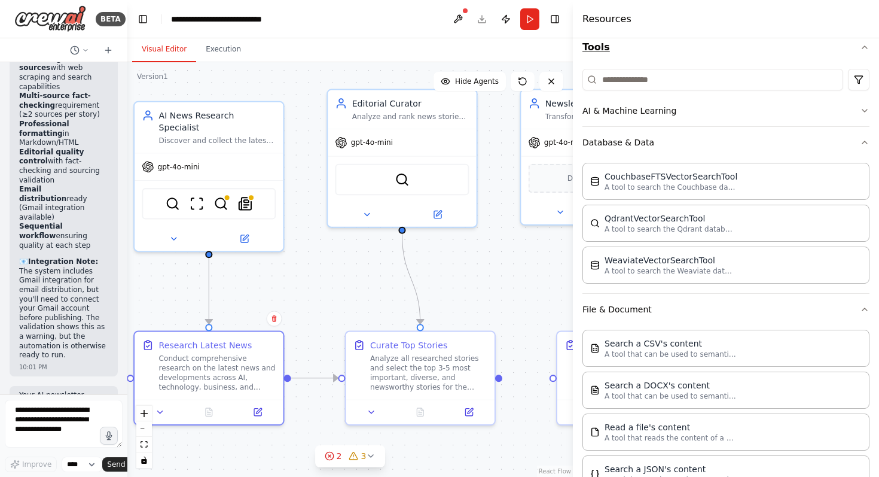
click at [864, 46] on icon "button" at bounding box center [865, 47] width 10 height 10
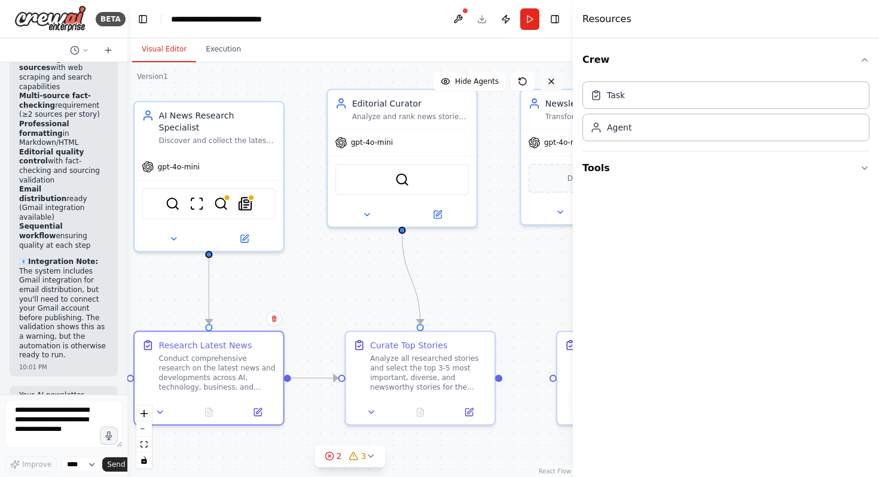
click at [555, 79] on icon at bounding box center [552, 82] width 10 height 10
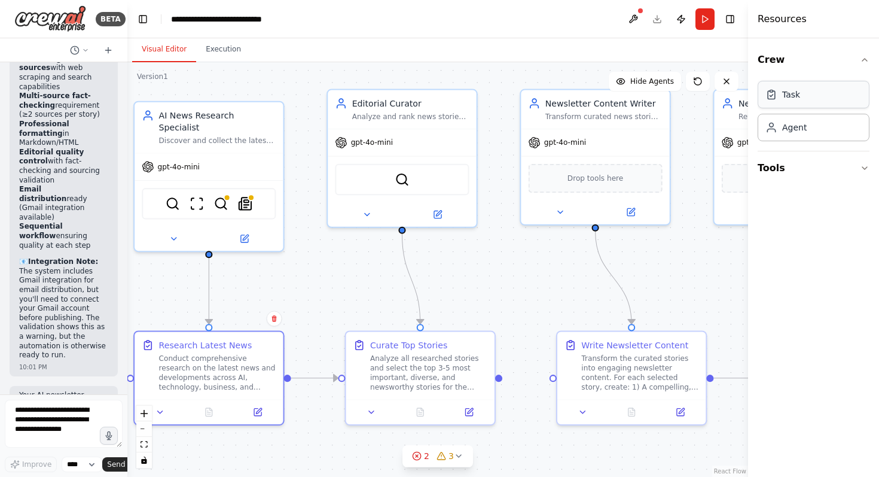
drag, startPoint x: 573, startPoint y: 40, endPoint x: 797, endPoint y: 89, distance: 229.4
click at [797, 89] on div "Resources Crew Task Agent Tools" at bounding box center [813, 238] width 131 height 477
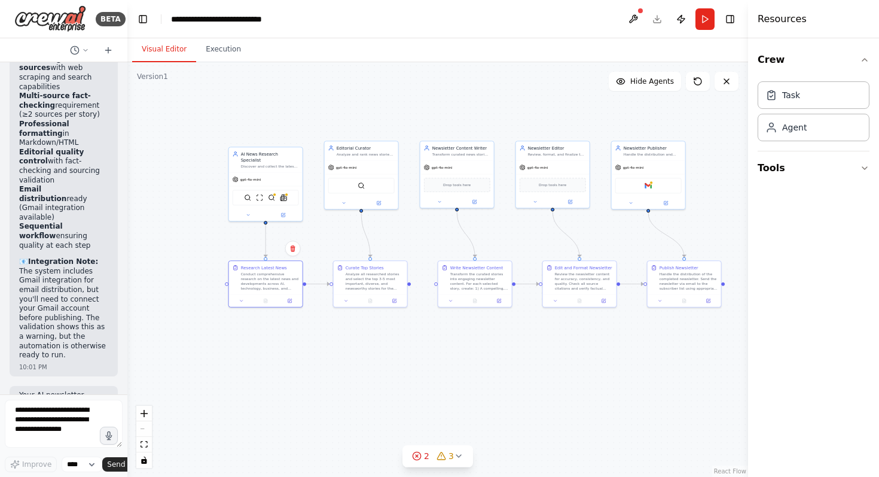
drag, startPoint x: 328, startPoint y: 265, endPoint x: 199, endPoint y: 224, distance: 136.2
click at [199, 224] on div ".deletable-edge-delete-btn { width: 20px; height: 20px; border: 0px solid #ffff…" at bounding box center [437, 269] width 621 height 414
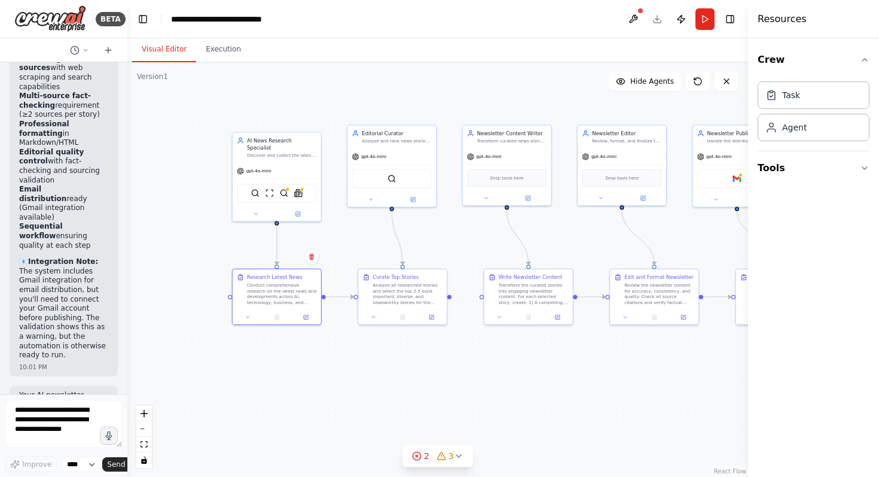
drag, startPoint x: 240, startPoint y: 253, endPoint x: 181, endPoint y: 254, distance: 59.2
click at [181, 254] on div ".deletable-edge-delete-btn { width: 20px; height: 20px; border: 0px solid #ffff…" at bounding box center [437, 269] width 621 height 414
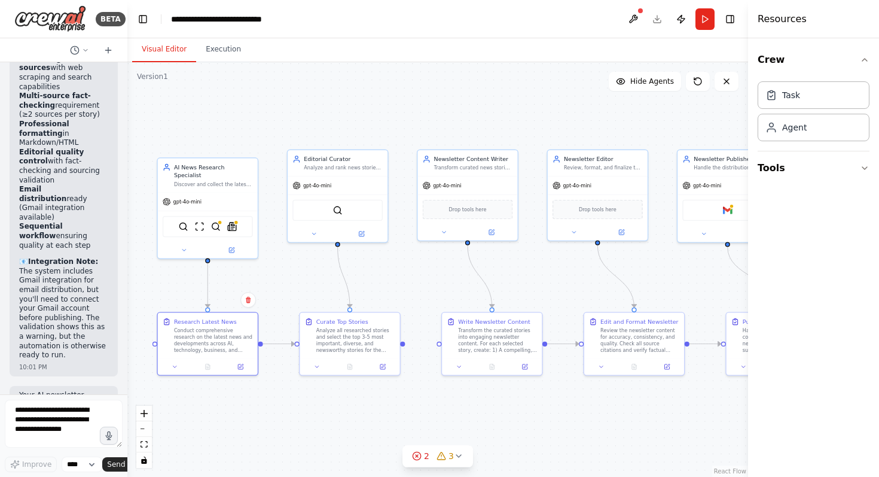
drag, startPoint x: 305, startPoint y: 239, endPoint x: 286, endPoint y: 283, distance: 48.8
click at [286, 283] on div ".deletable-edge-delete-btn { width: 20px; height: 20px; border: 0px solid #ffff…" at bounding box center [437, 269] width 621 height 414
